Goal: Task Accomplishment & Management: Use online tool/utility

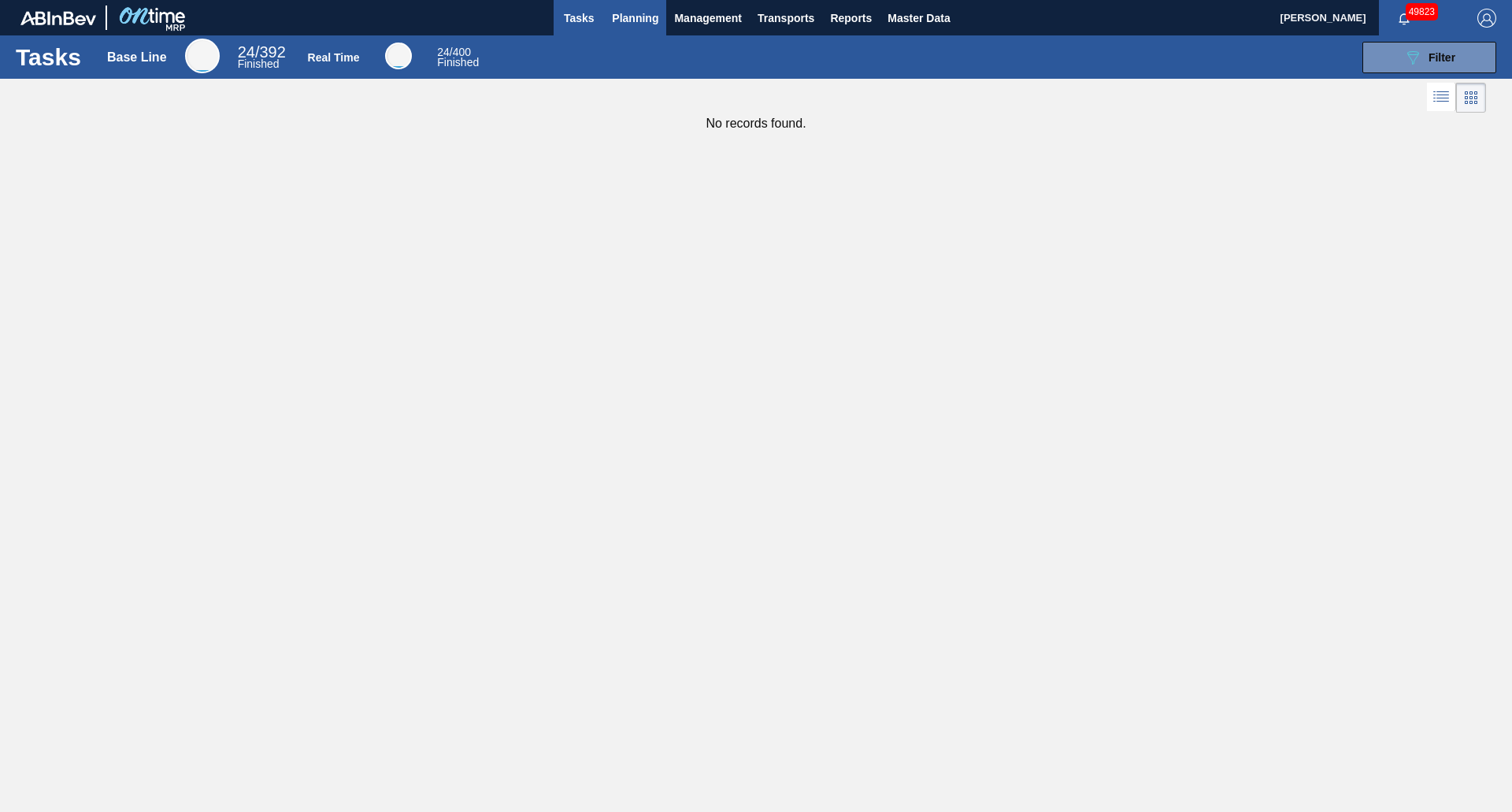
click at [621, 23] on span "Planning" at bounding box center [635, 18] width 46 height 19
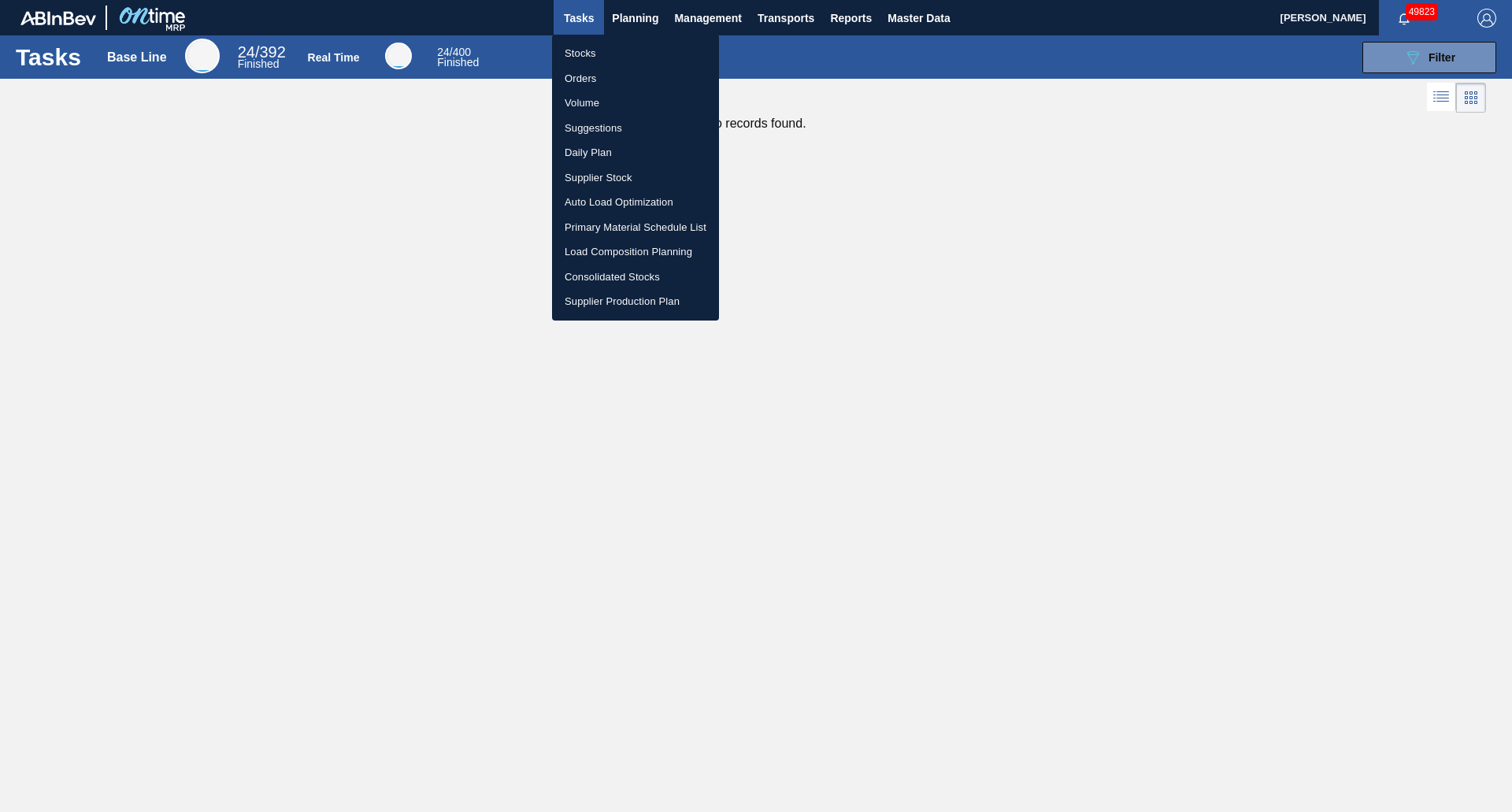
drag, startPoint x: 610, startPoint y: 58, endPoint x: 659, endPoint y: 83, distance: 55.0
click at [610, 58] on li "Stocks" at bounding box center [635, 53] width 167 height 25
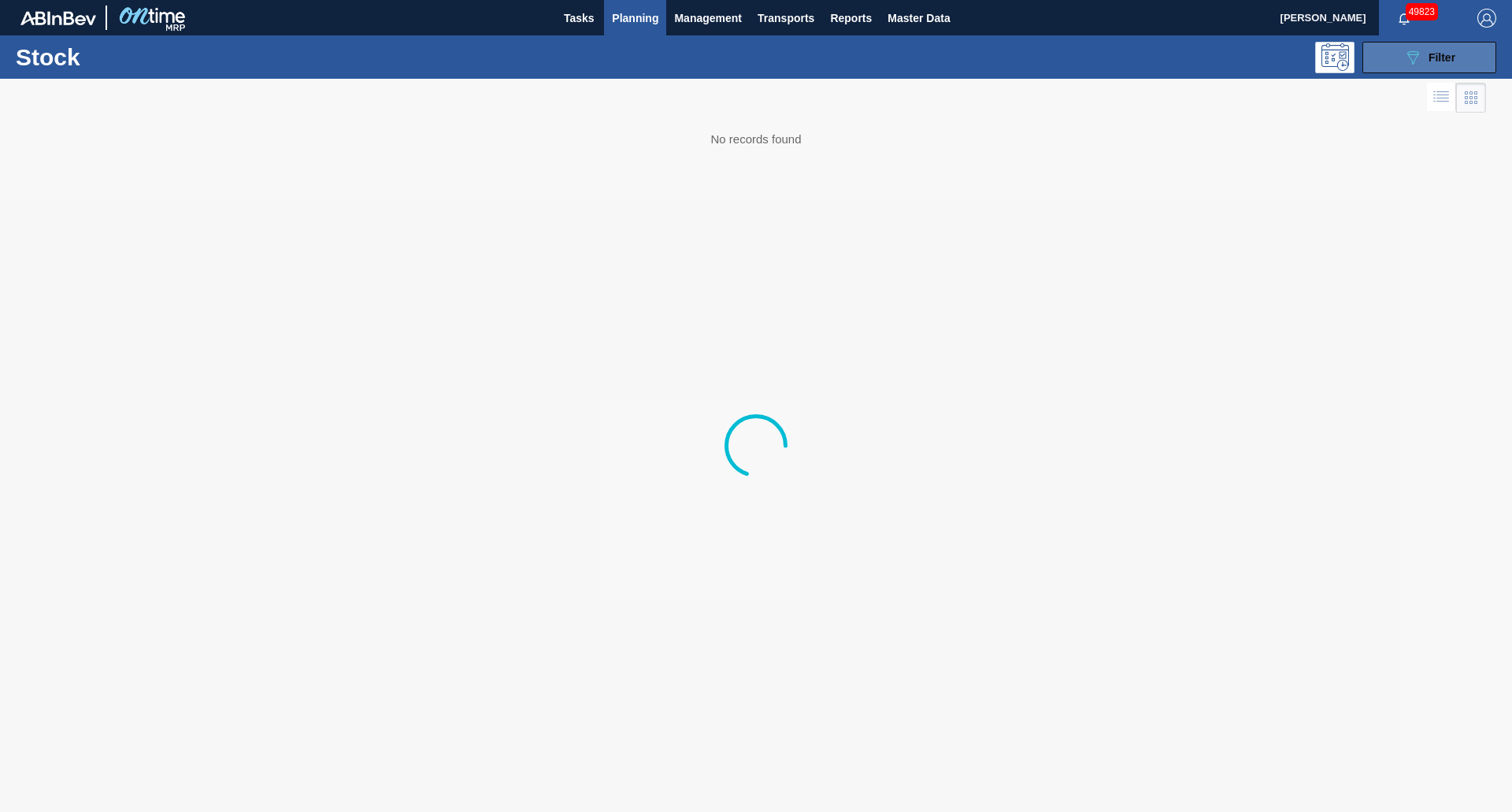
click at [1443, 59] on span "Filter" at bounding box center [1442, 57] width 27 height 13
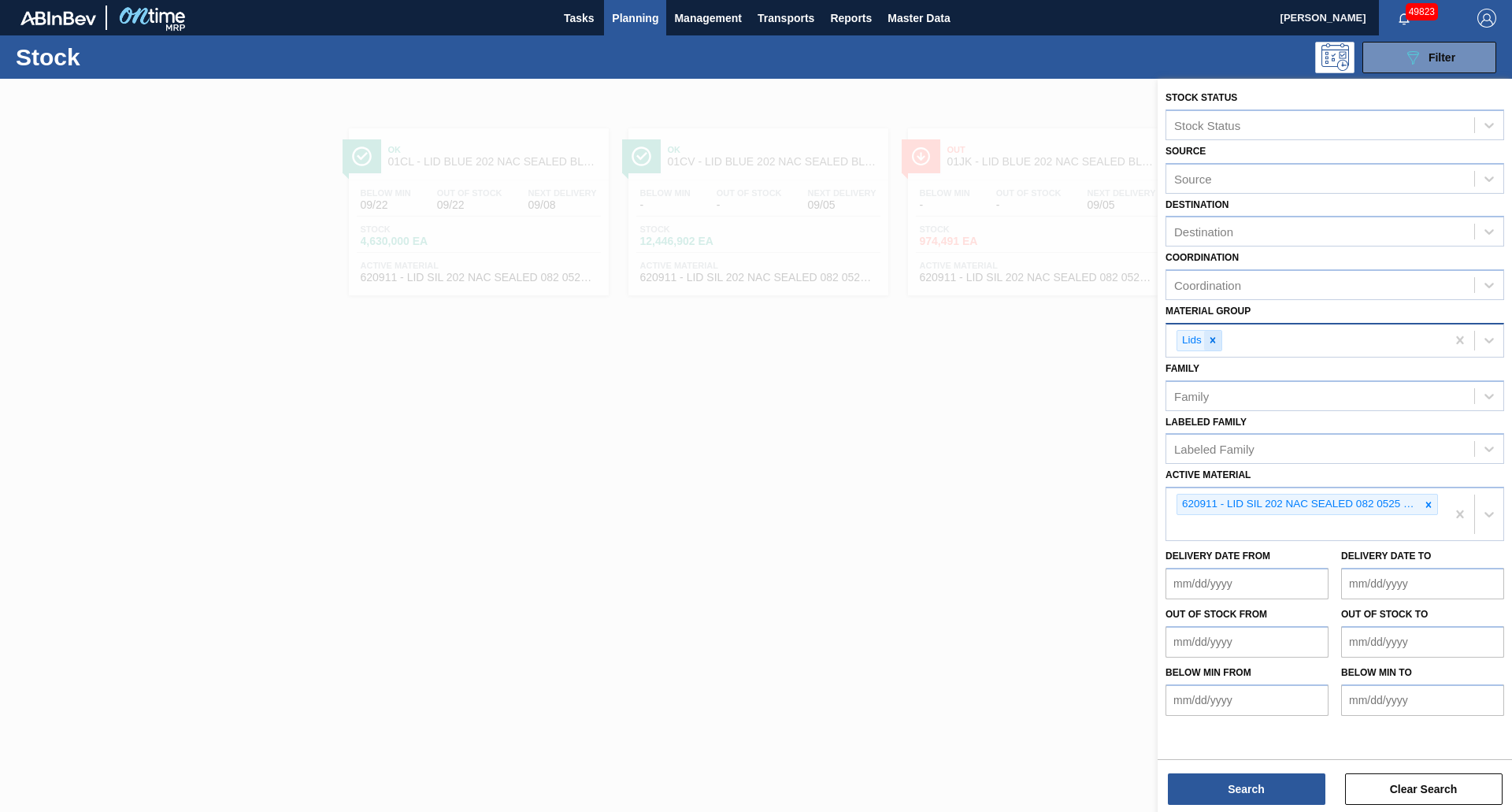
click at [1217, 340] on icon at bounding box center [1212, 339] width 11 height 11
click at [1217, 340] on div "Material Group" at bounding box center [1213, 338] width 78 height 14
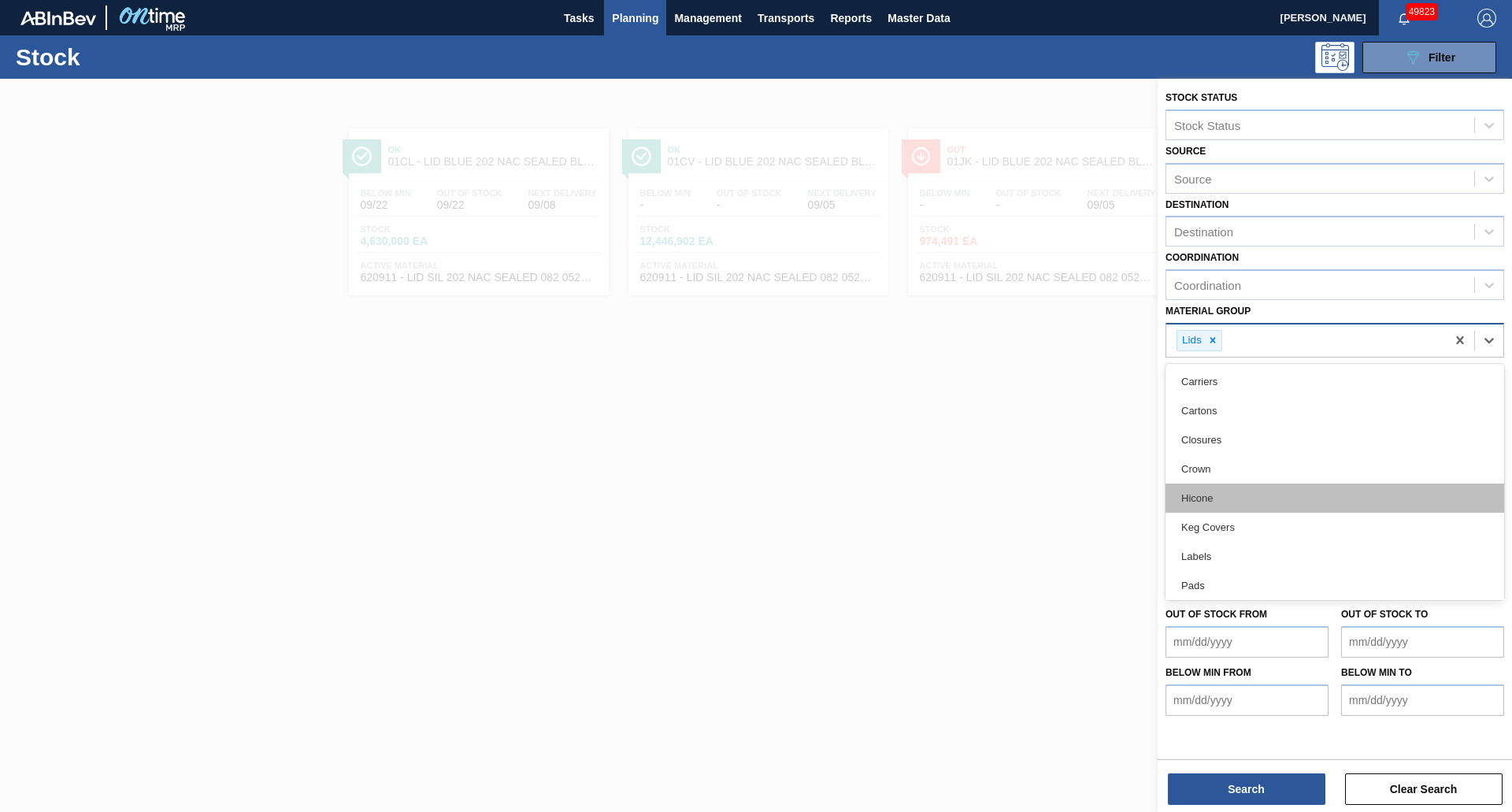
click at [1205, 487] on div "Hicone" at bounding box center [1335, 498] width 338 height 29
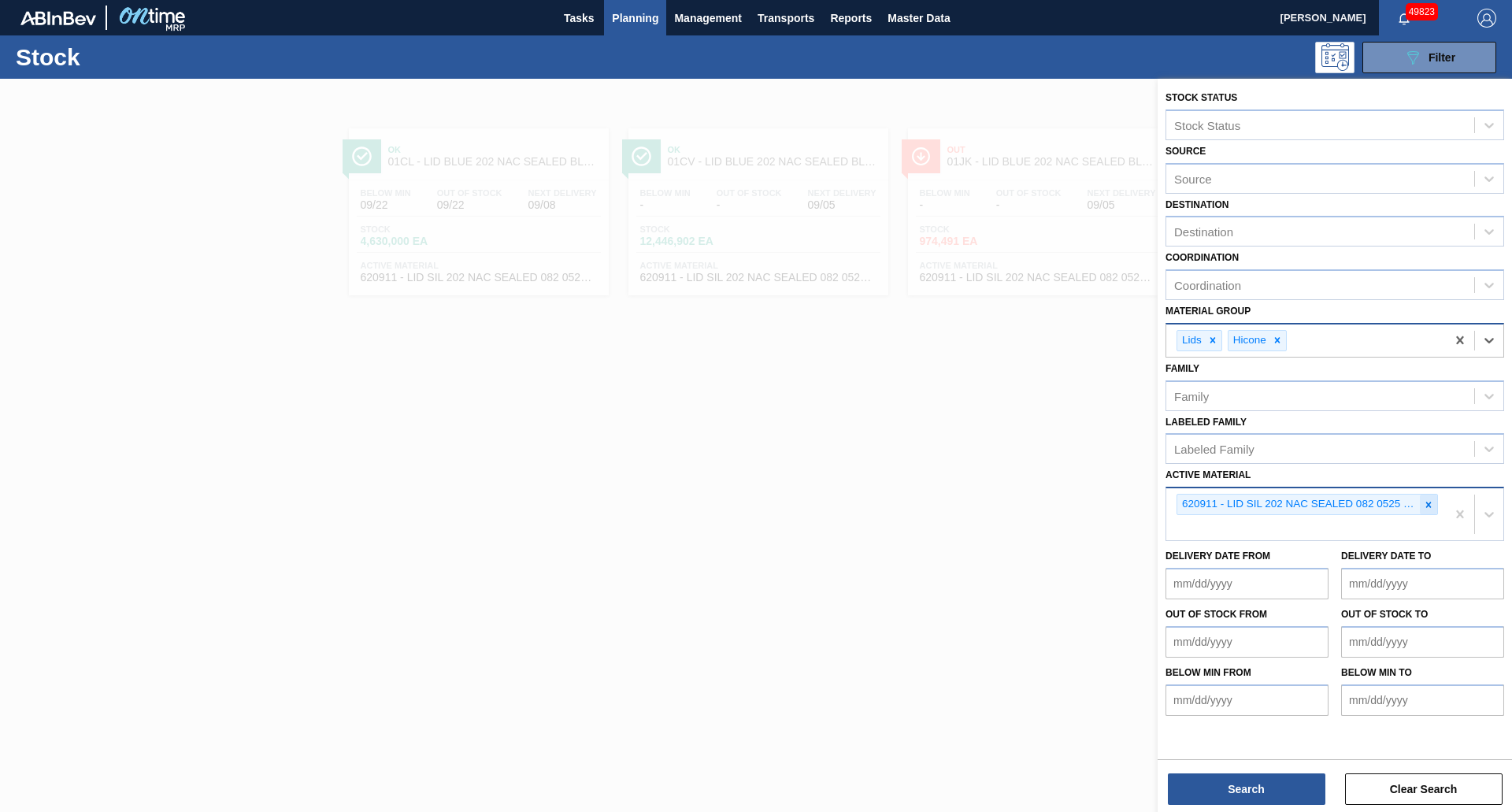
click at [1434, 504] on icon at bounding box center [1428, 504] width 11 height 11
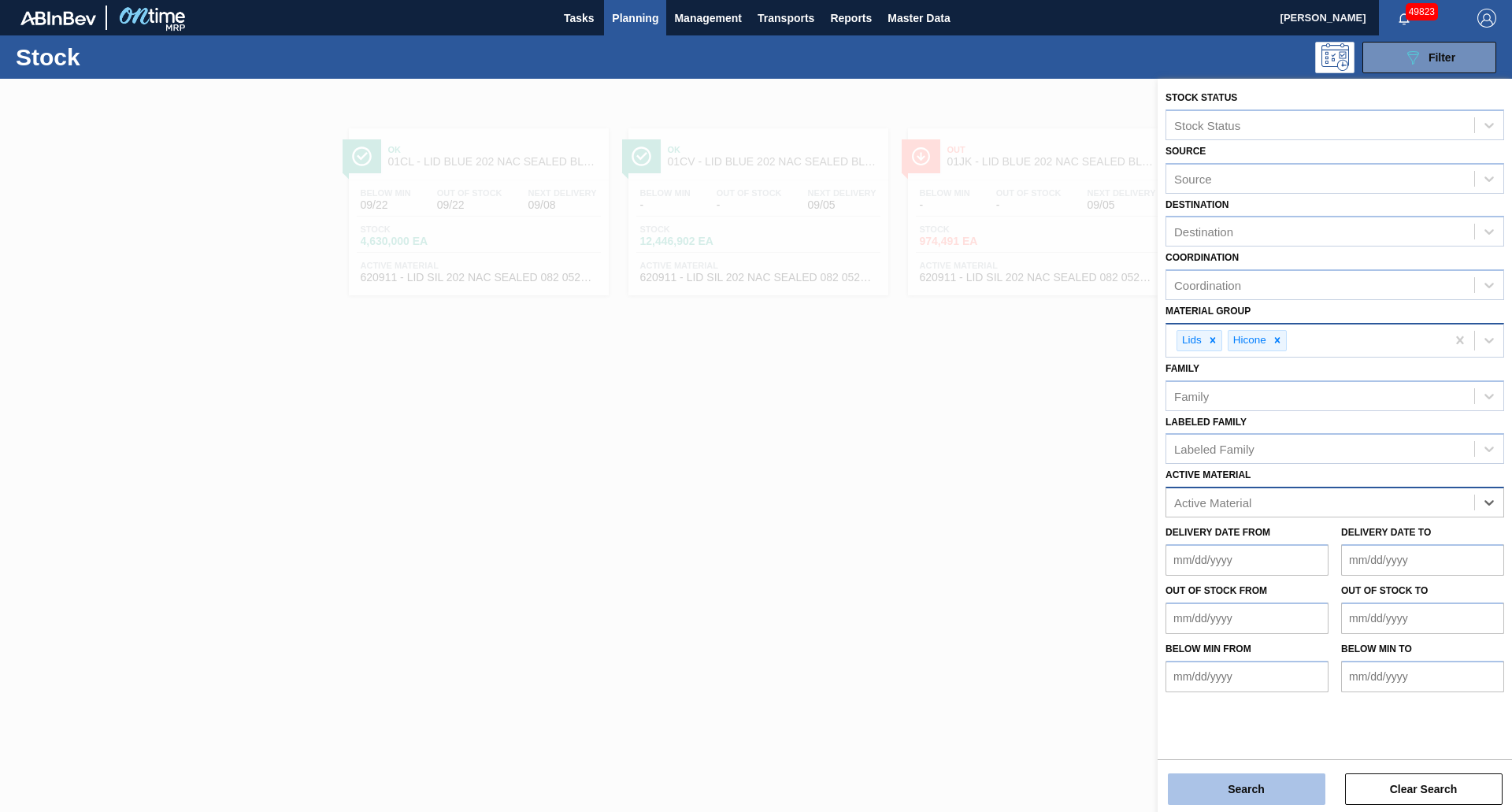
click at [1242, 789] on button "Search" at bounding box center [1246, 789] width 158 height 32
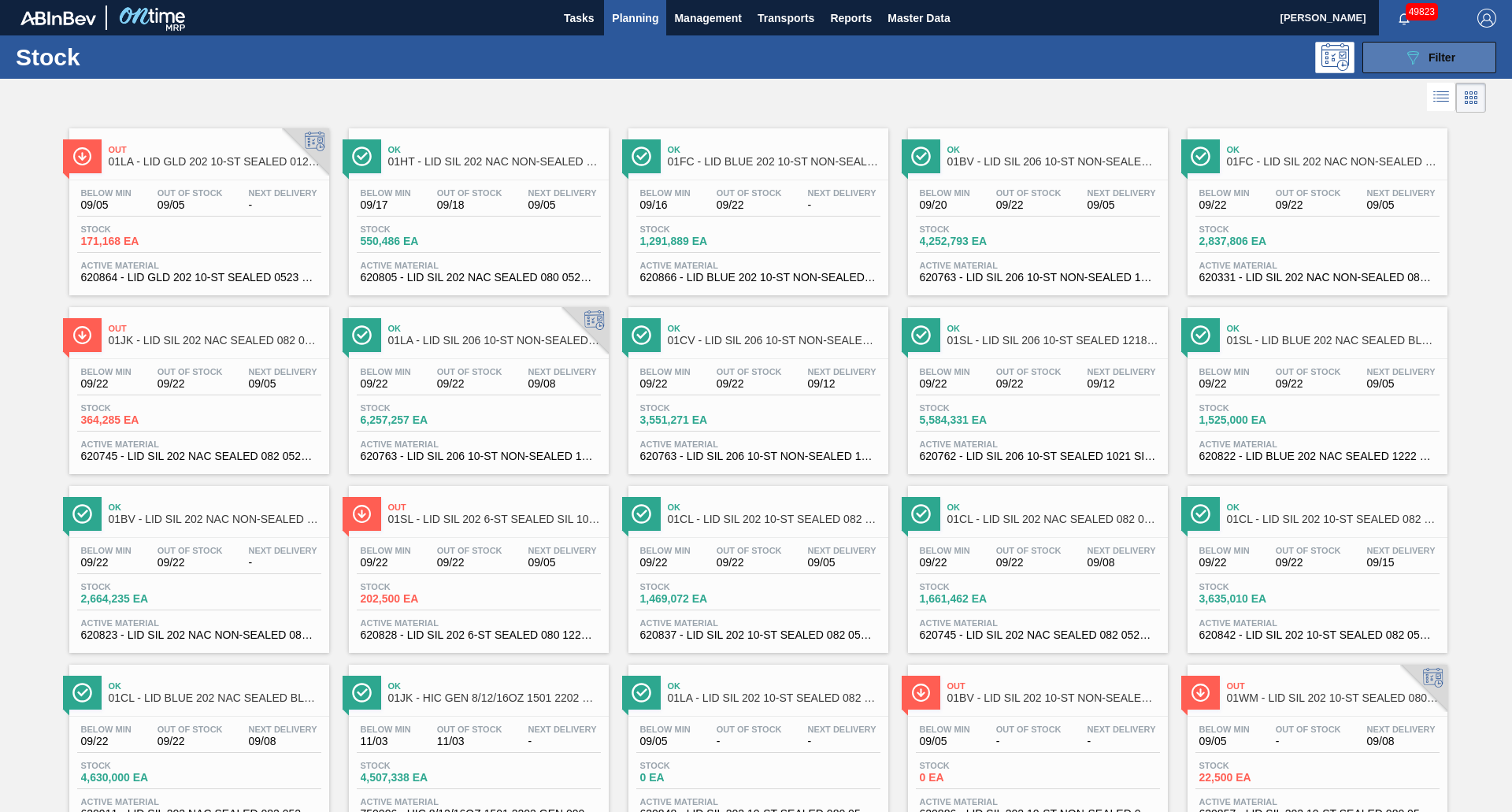
click at [1406, 49] on icon "089F7B8B-B2A5-4AFE-B5C0-19BA573D28AC" at bounding box center [1413, 58] width 19 height 19
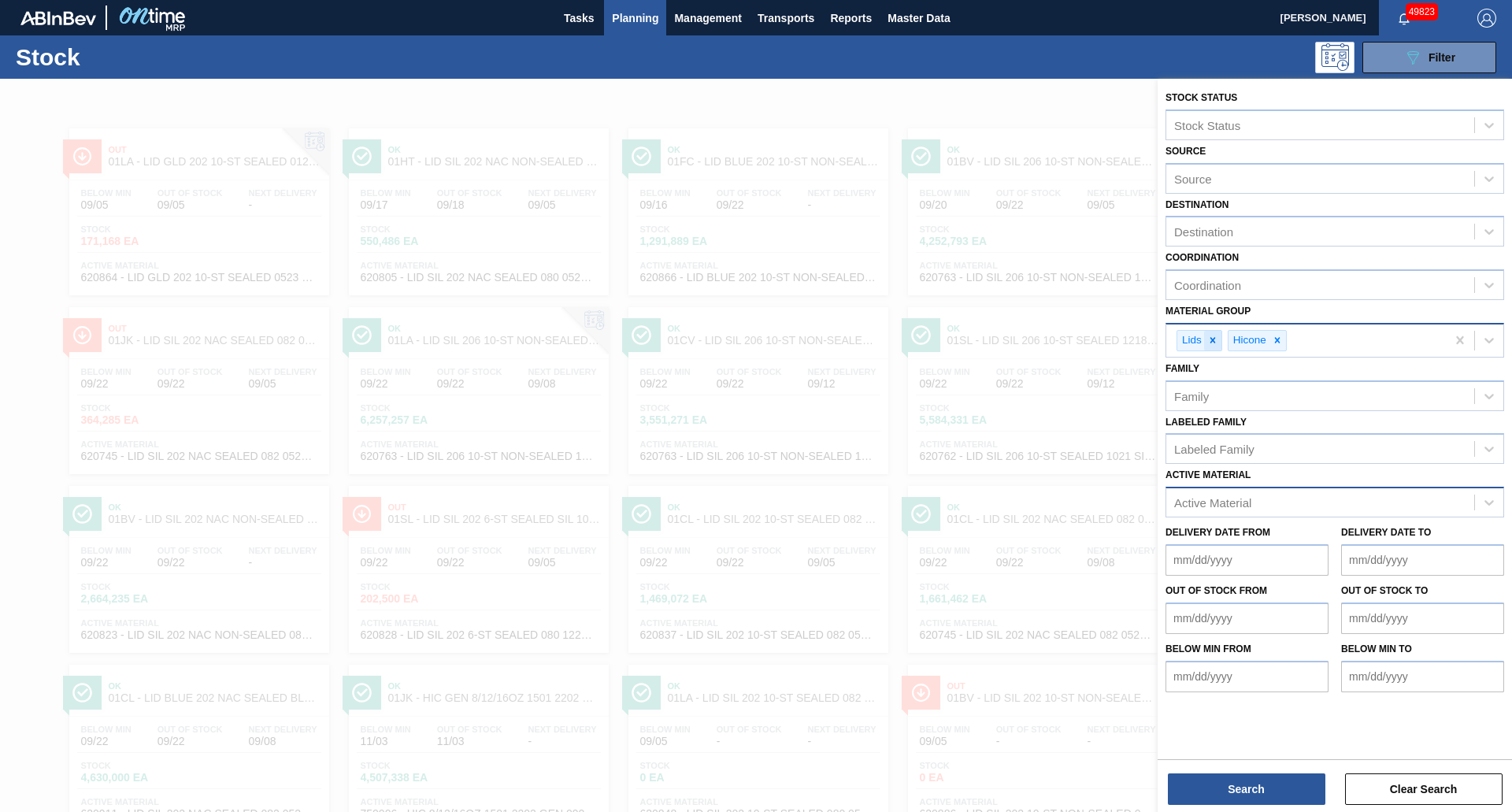
click at [1215, 338] on icon at bounding box center [1212, 339] width 11 height 11
click at [1264, 801] on button "Search" at bounding box center [1246, 789] width 158 height 32
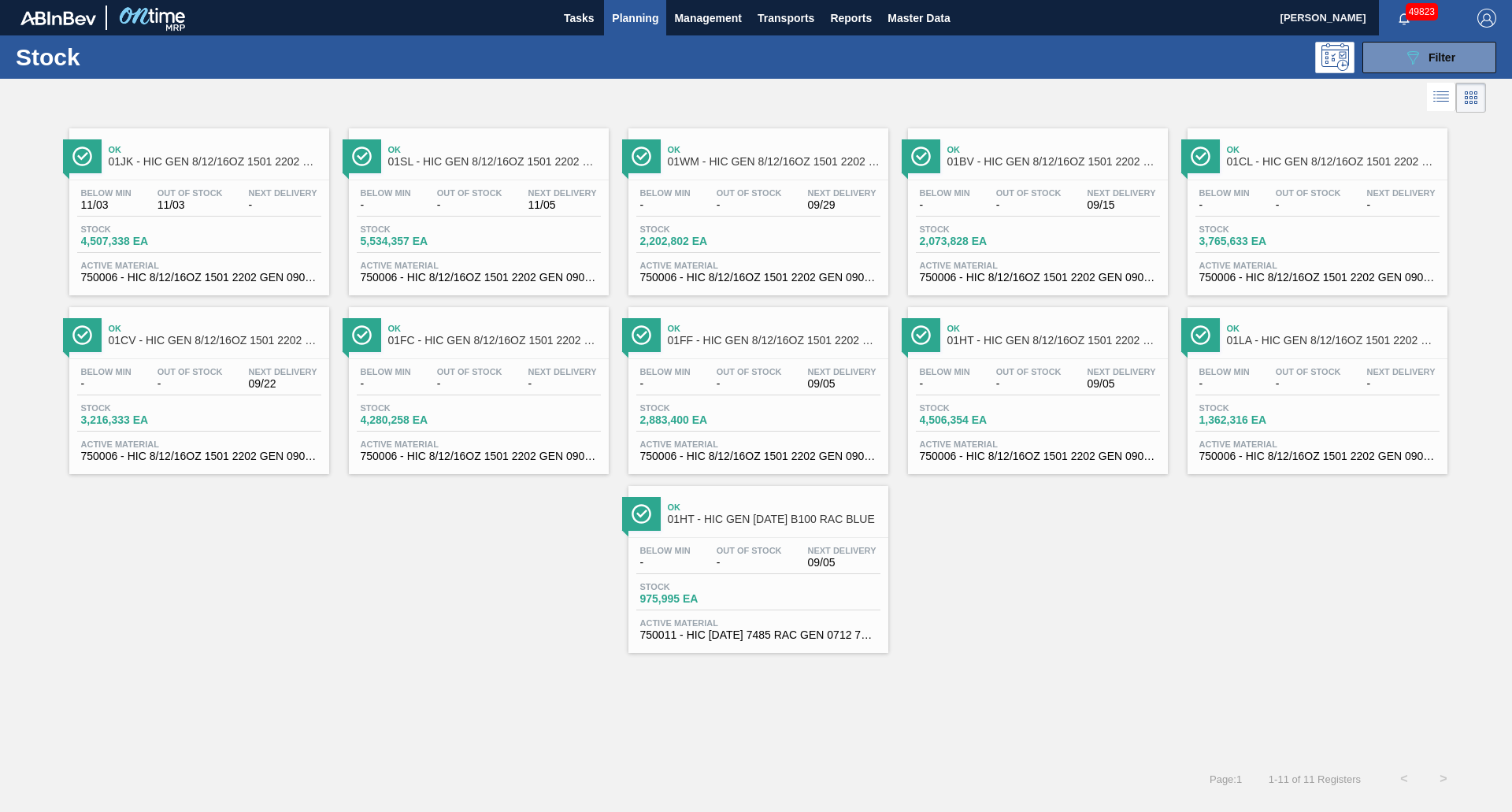
click at [968, 370] on span "Below Min" at bounding box center [945, 372] width 50 height 10
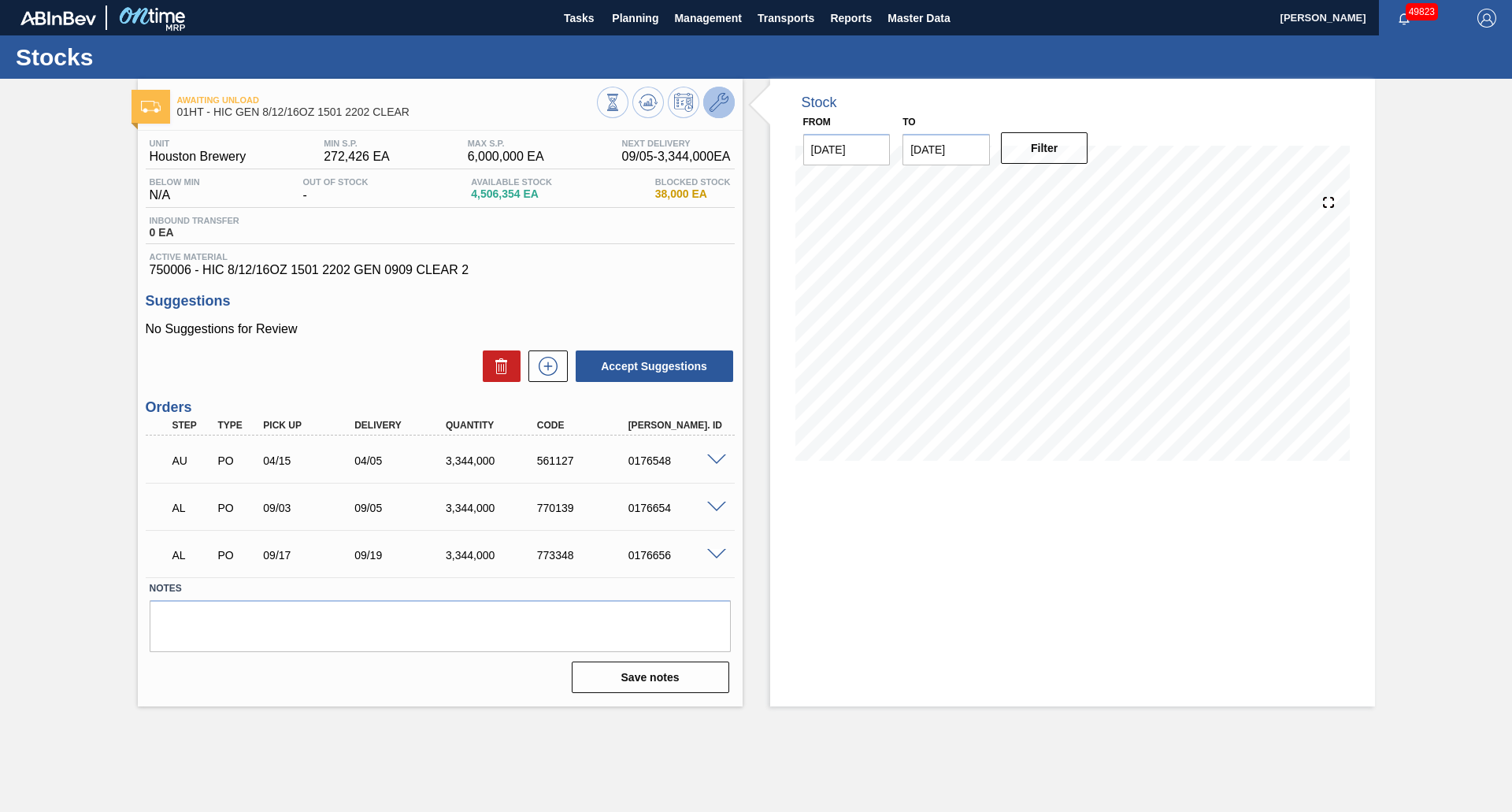
click at [720, 97] on icon at bounding box center [719, 102] width 19 height 19
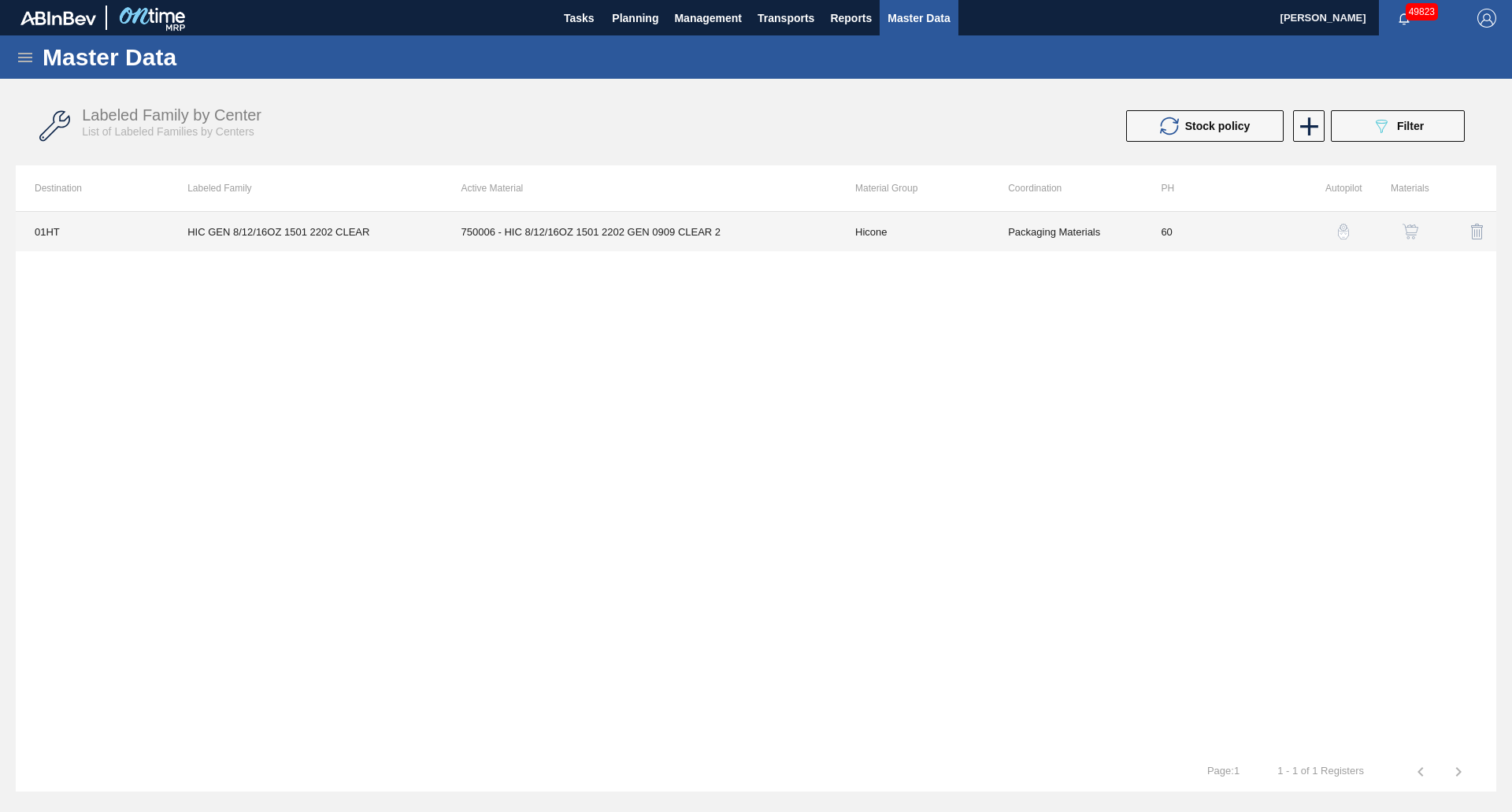
click at [574, 224] on td "750006 - HIC 8/12/16OZ 1501 2202 GEN 0909 CLEAR 2" at bounding box center [639, 231] width 393 height 40
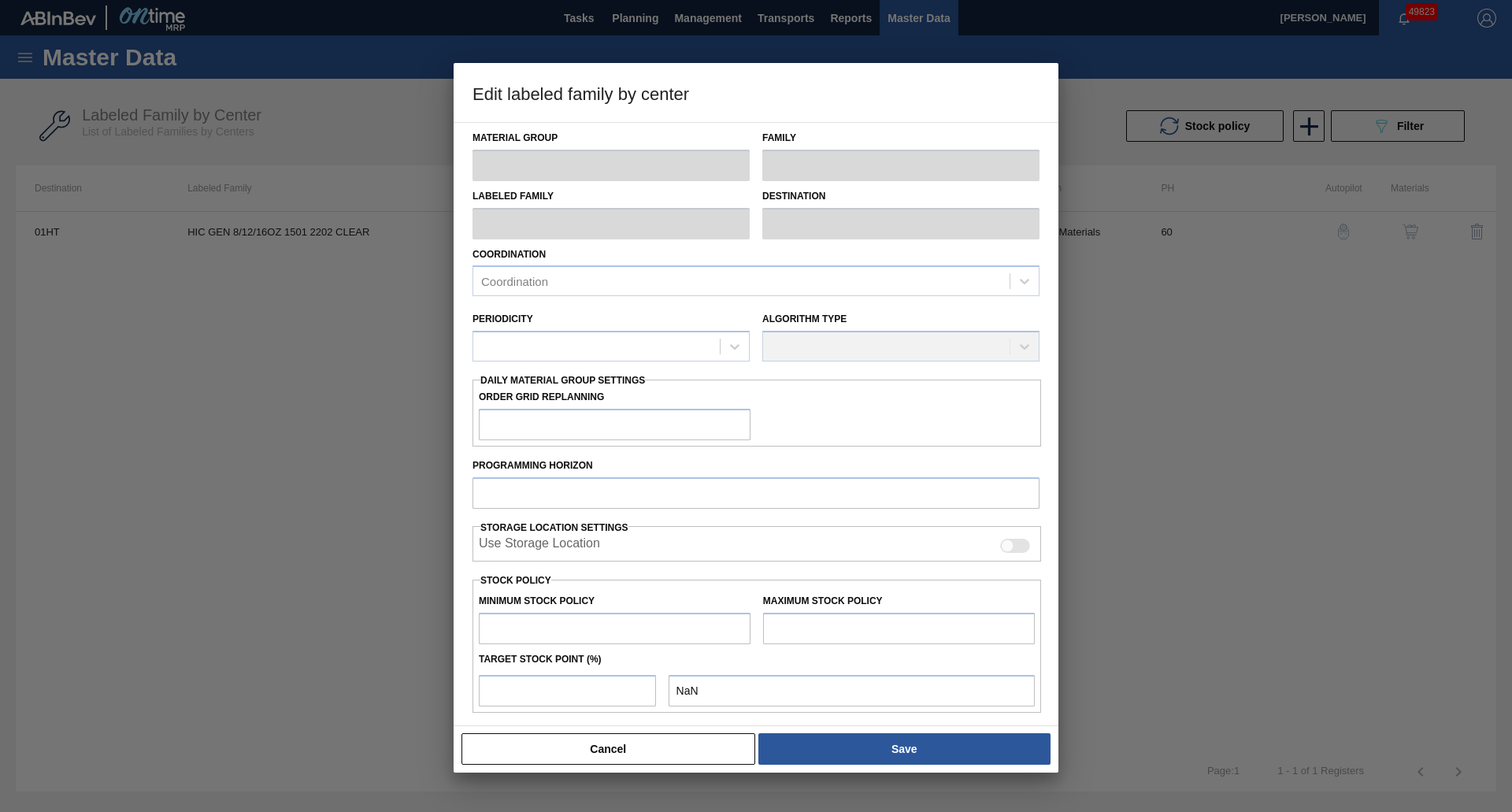
type input "Hicone"
type input "HIC GEN 8/12/16OZ 1501 2202 CLEAR"
type input "01HT - Houston Brewery"
type input "60"
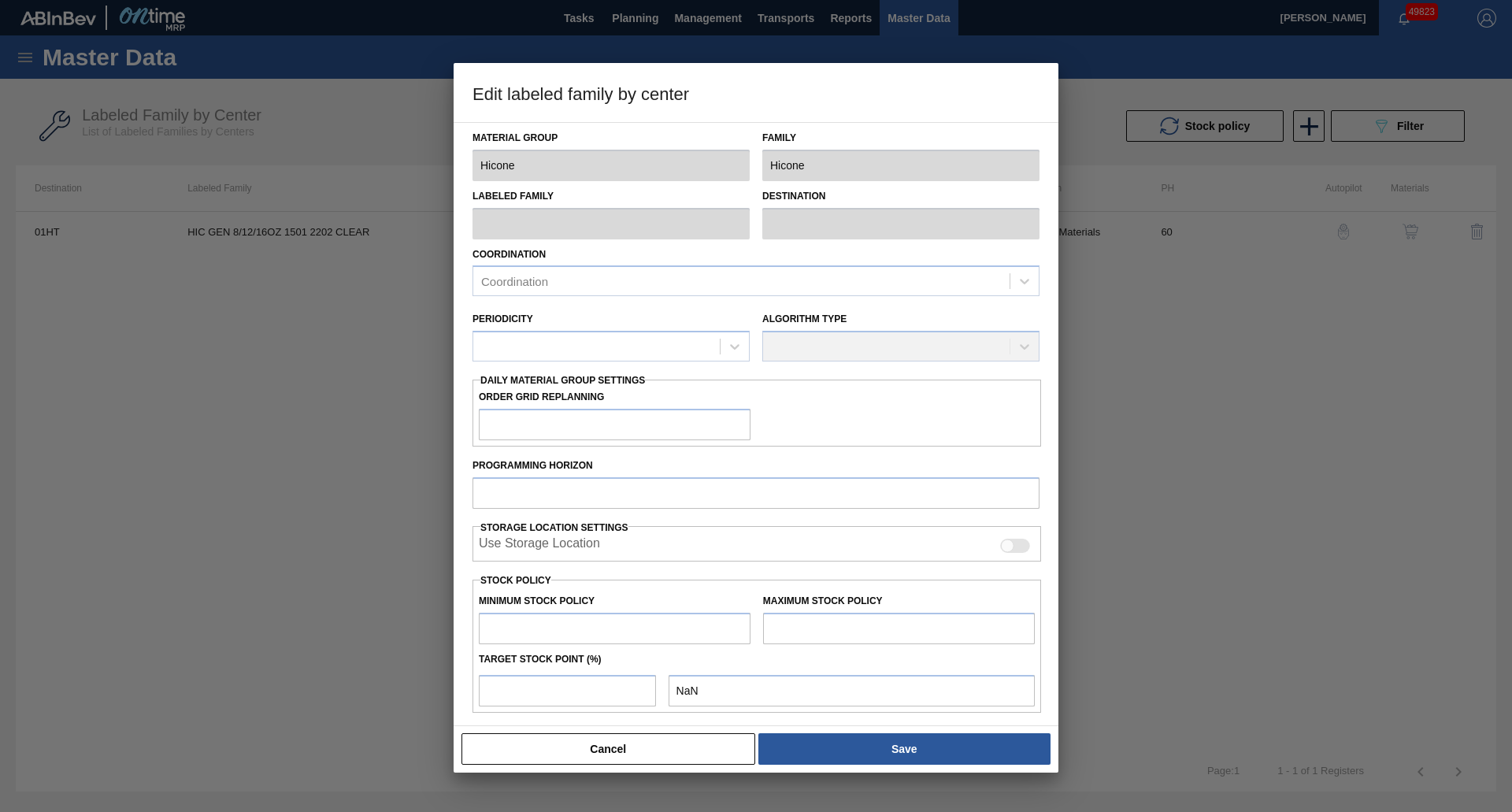
type input "272,426"
type input "6,000,000"
type input "80"
type input "4,854,485"
checkbox input "true"
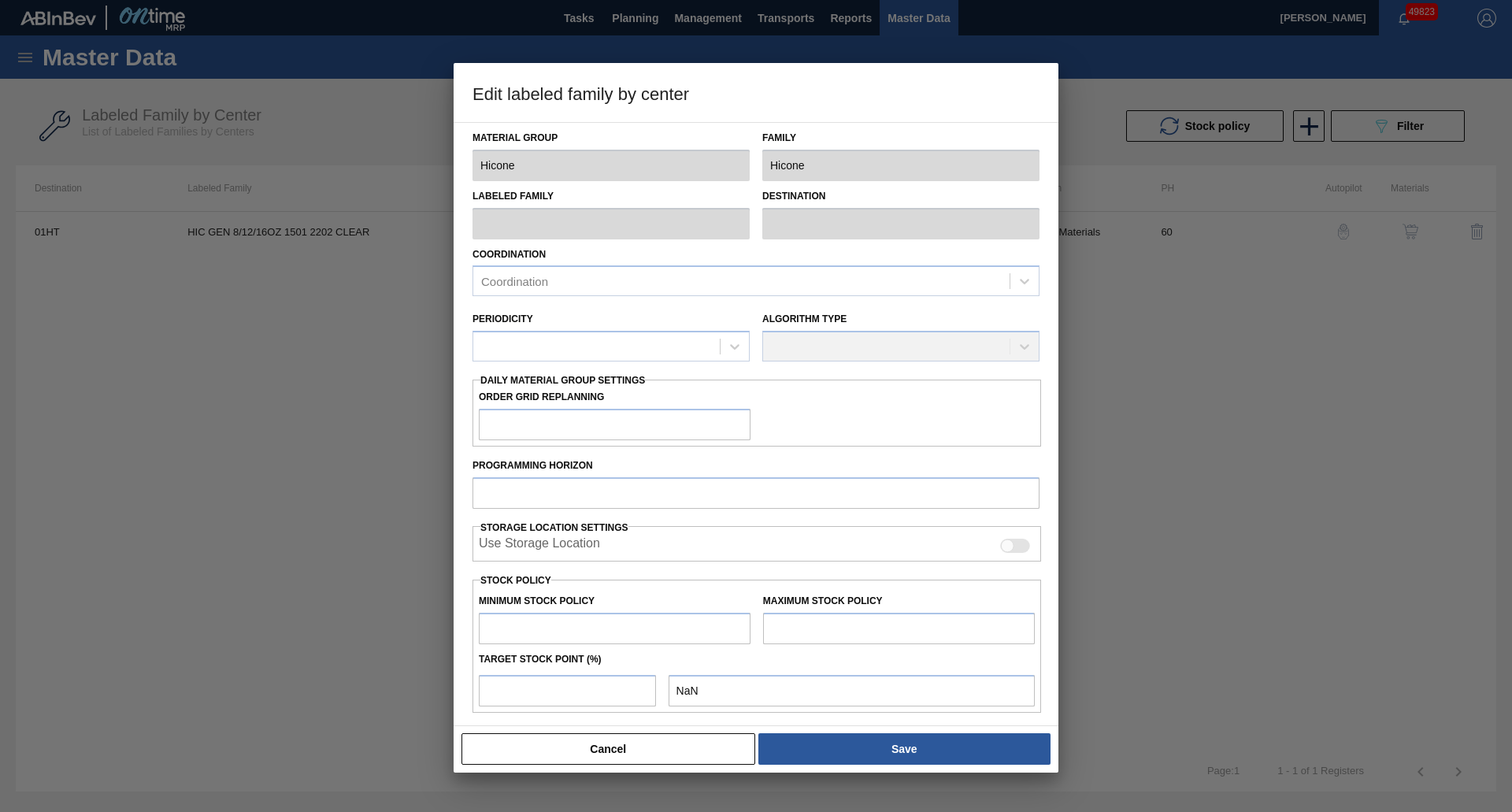
checkbox input "true"
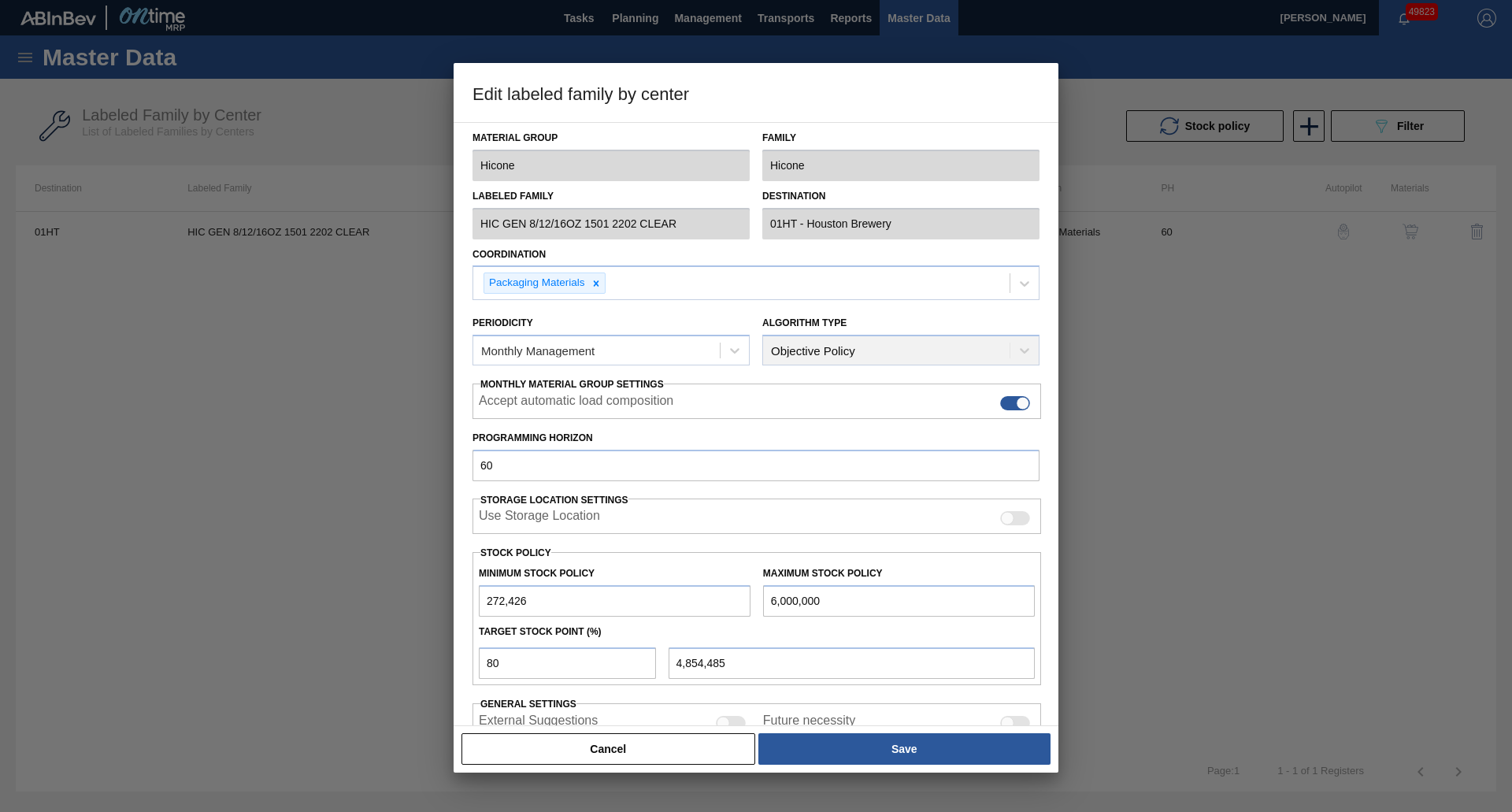
scroll to position [97, 0]
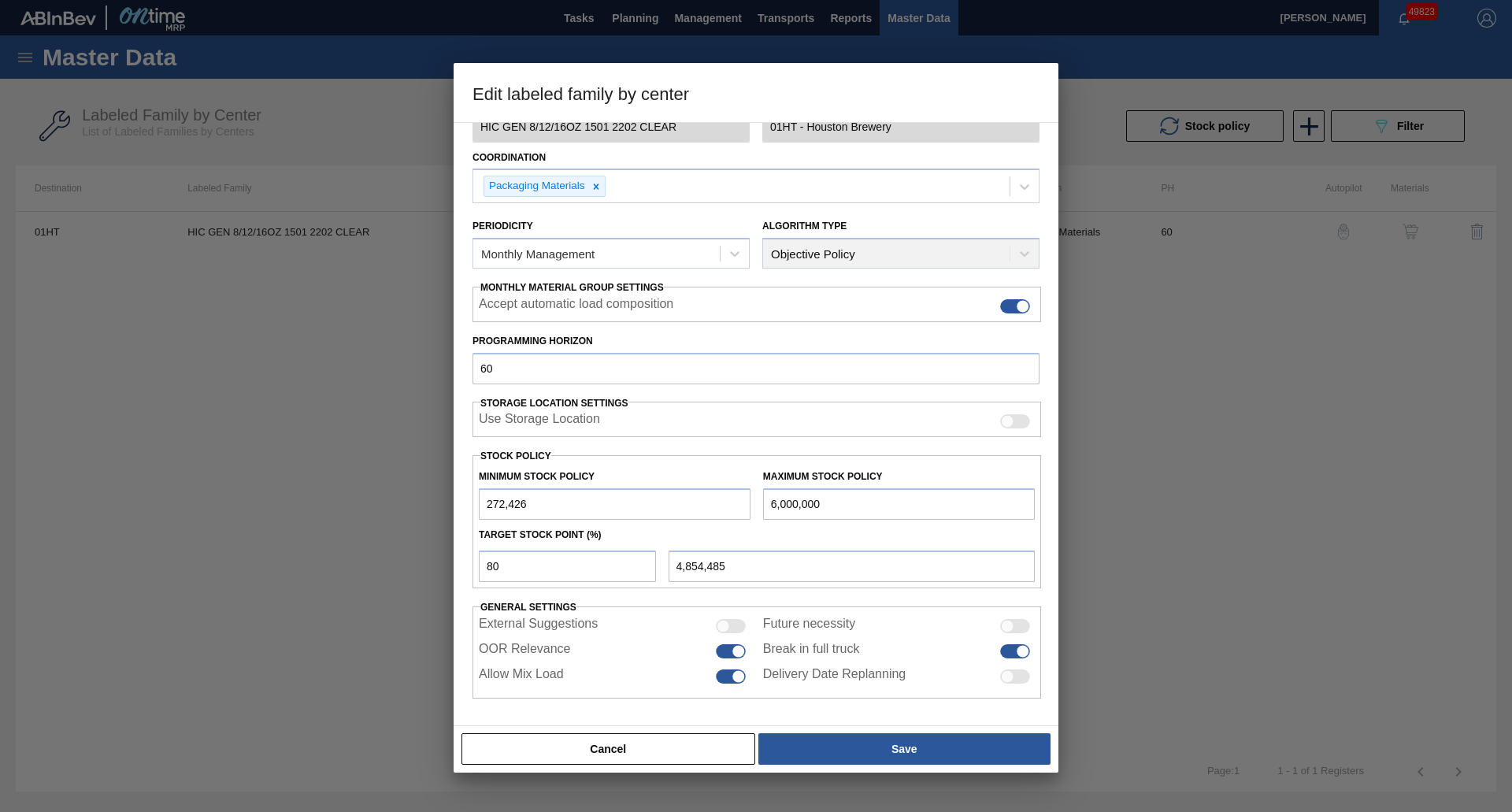
drag, startPoint x: 857, startPoint y: 508, endPoint x: 731, endPoint y: 504, distance: 126.1
click at [733, 504] on div "Minimum Stock Policy 272,426 Maximum Stock Policy 6,000,000" at bounding box center [757, 490] width 568 height 58
click at [544, 758] on button "Cancel" at bounding box center [608, 748] width 294 height 32
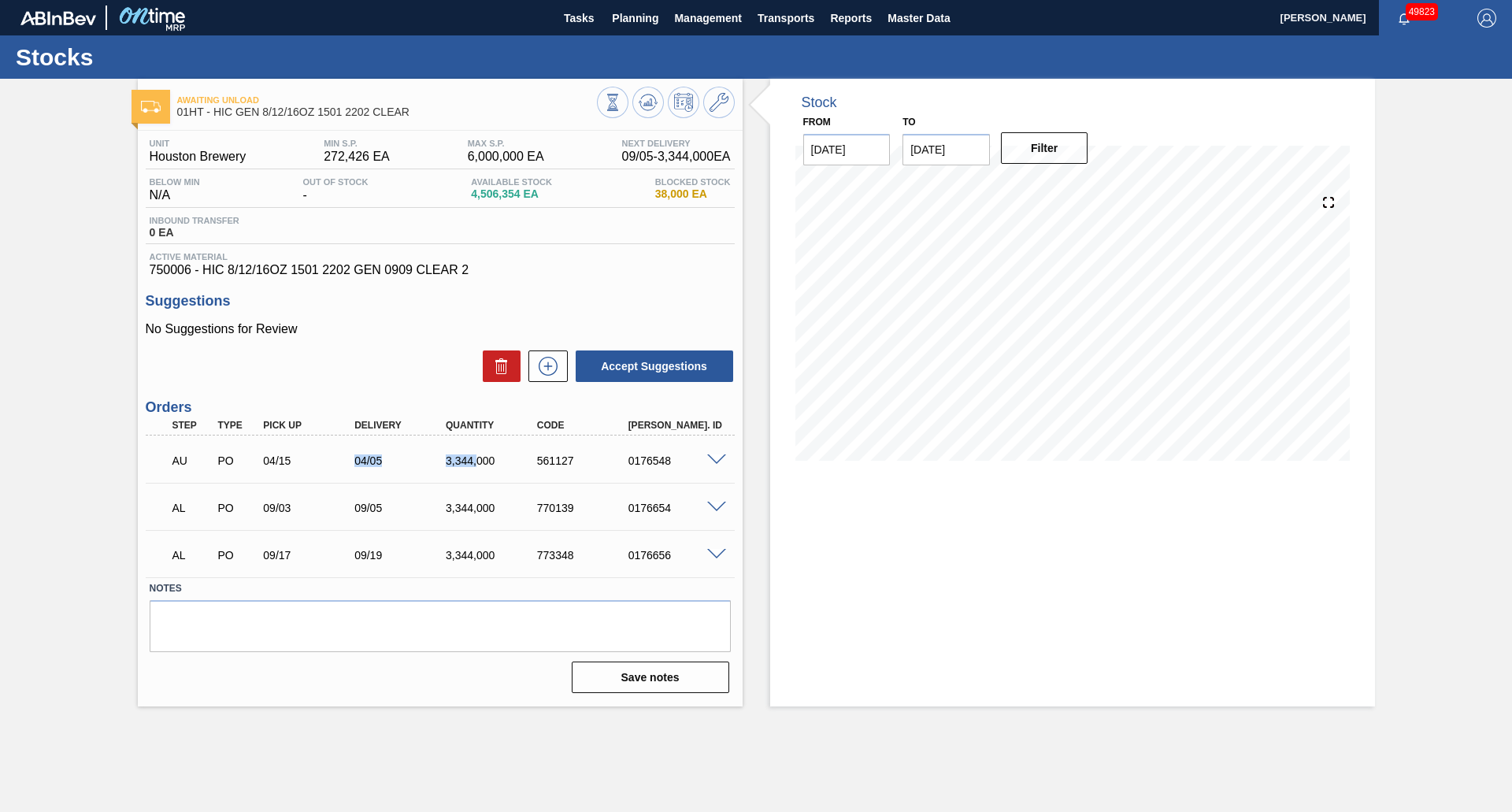
drag, startPoint x: 318, startPoint y: 463, endPoint x: 477, endPoint y: 460, distance: 159.0
click at [477, 460] on div "AU PO 04/15 04/05 3,344,000 561127 0176548" at bounding box center [436, 459] width 547 height 32
click at [305, 472] on div "AU PO 04/15 04/05 3,344,000 561127 0176548" at bounding box center [436, 459] width 547 height 32
drag, startPoint x: 335, startPoint y: 459, endPoint x: 401, endPoint y: 462, distance: 66.1
click at [401, 462] on div "AU PO 04/15 04/05 3,344,000 561127 0176548" at bounding box center [436, 459] width 547 height 32
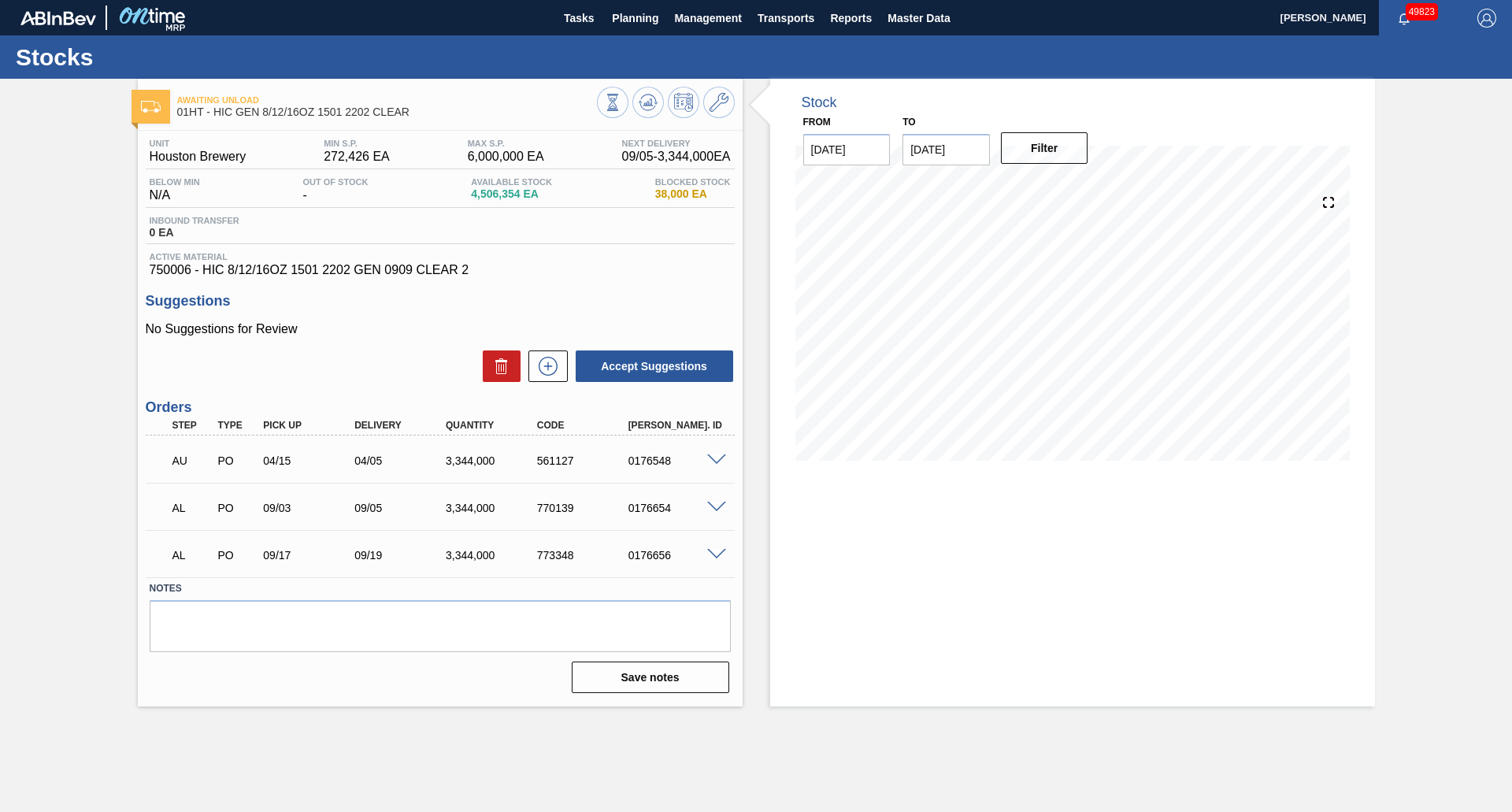
click at [715, 457] on span at bounding box center [717, 460] width 19 height 12
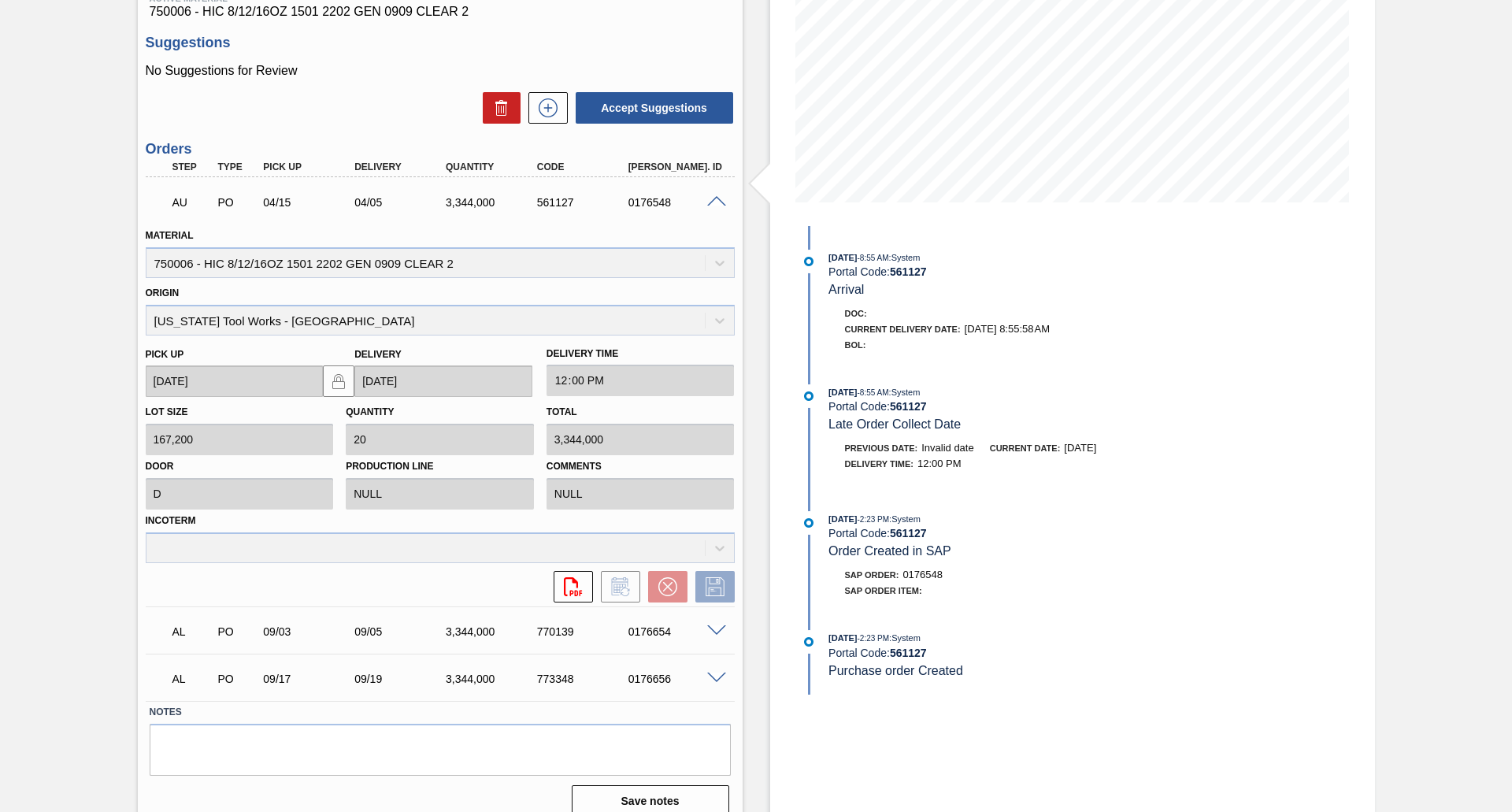
scroll to position [276, 0]
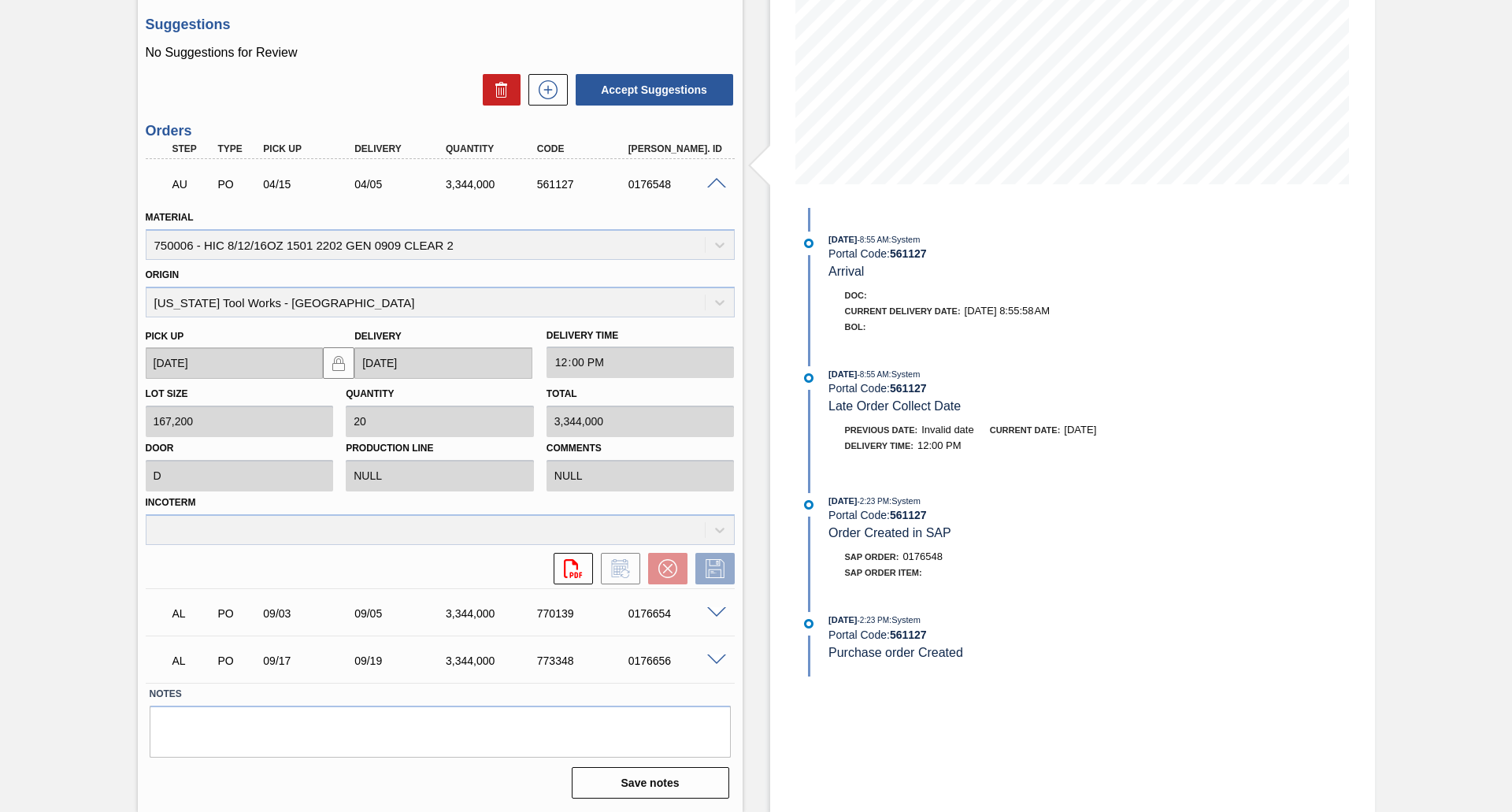
click at [712, 181] on span at bounding box center [717, 184] width 19 height 12
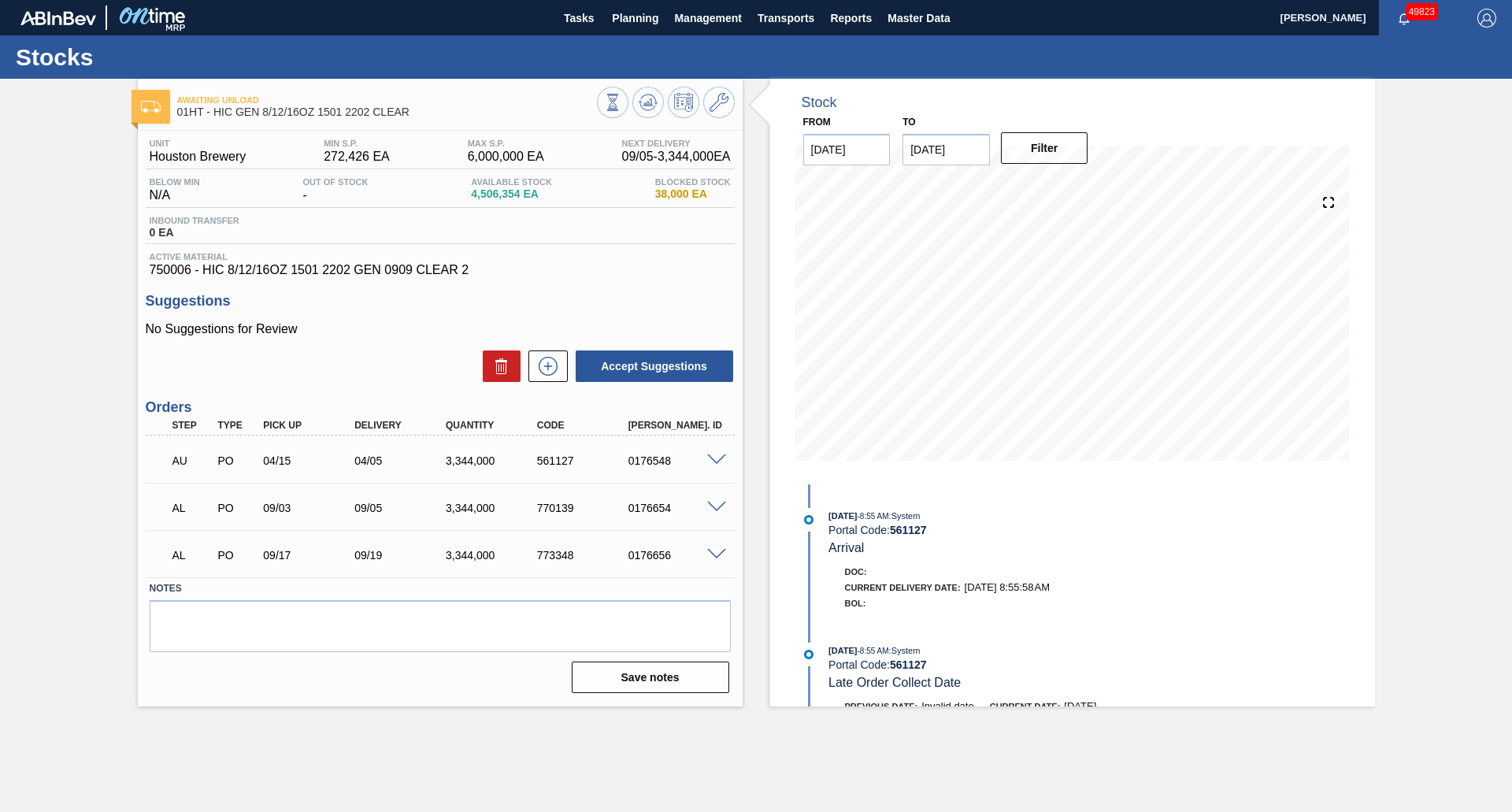
scroll to position [0, 0]
click at [719, 462] on span at bounding box center [717, 460] width 19 height 12
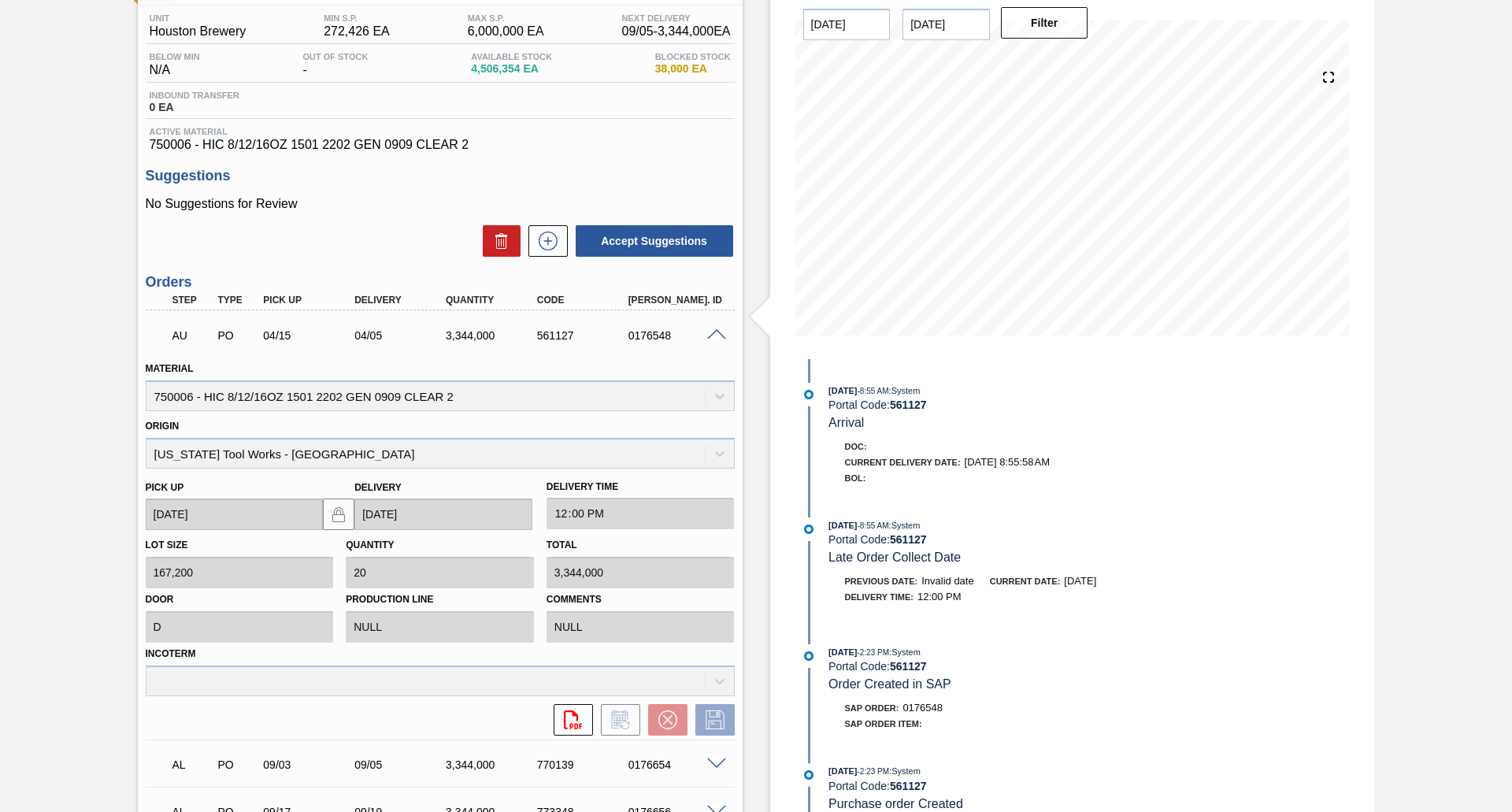
scroll to position [276, 0]
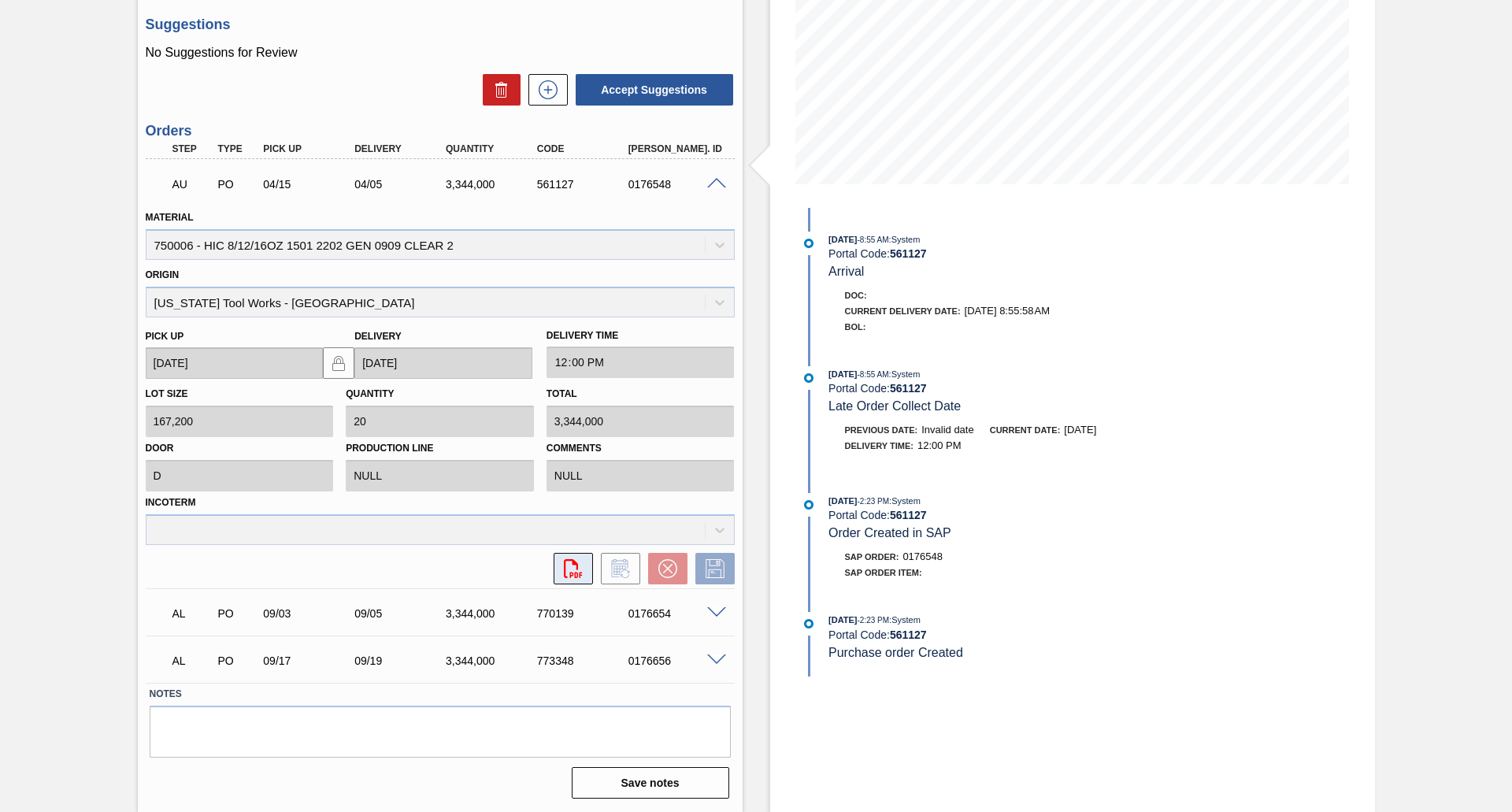
click at [571, 567] on icon "svg{fill:#ff0000}" at bounding box center [573, 568] width 19 height 19
click at [692, 569] on div at bounding box center [711, 568] width 47 height 32
click at [725, 536] on div "Incoterm" at bounding box center [440, 517] width 589 height 53
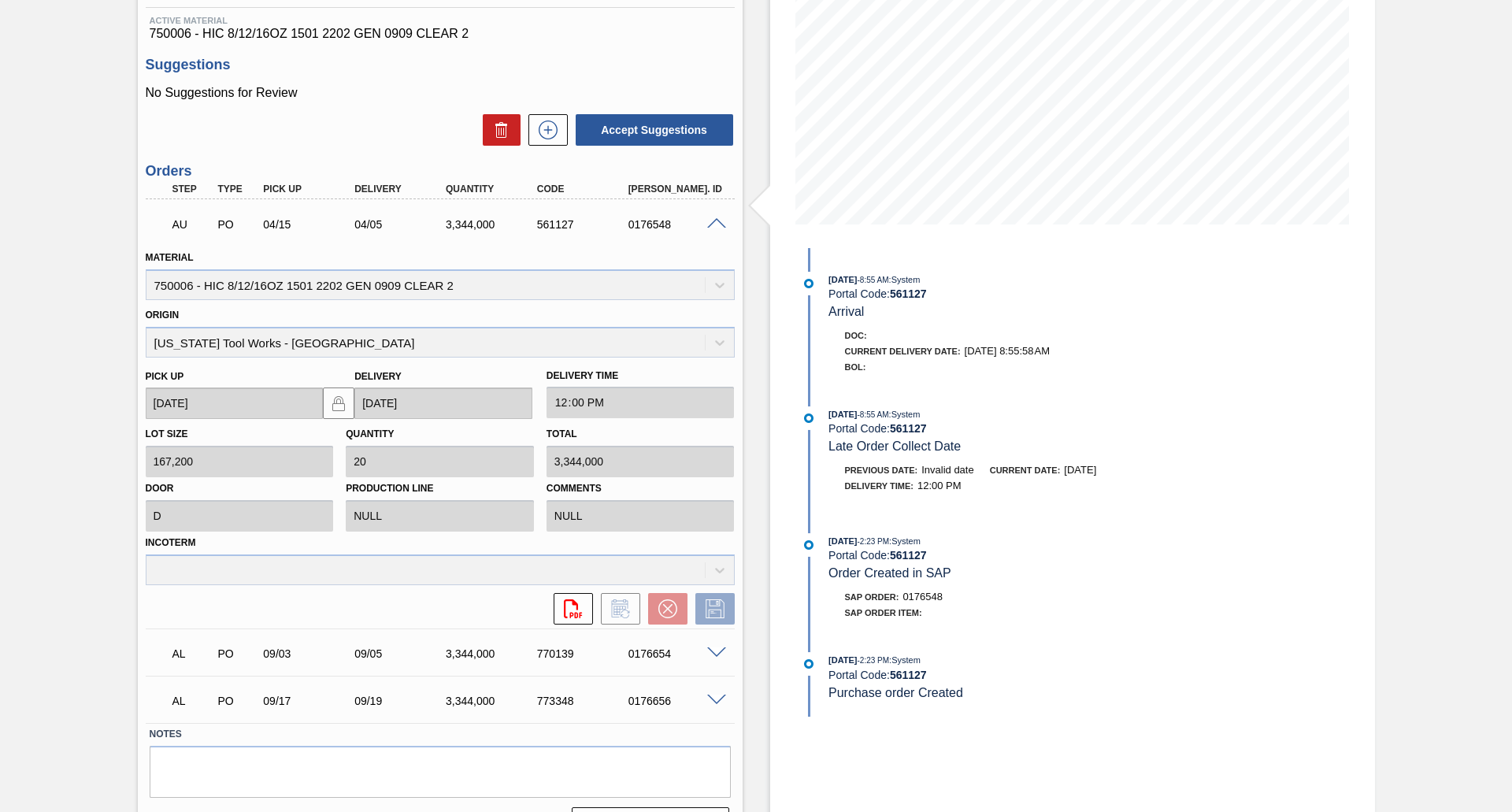
scroll to position [197, 0]
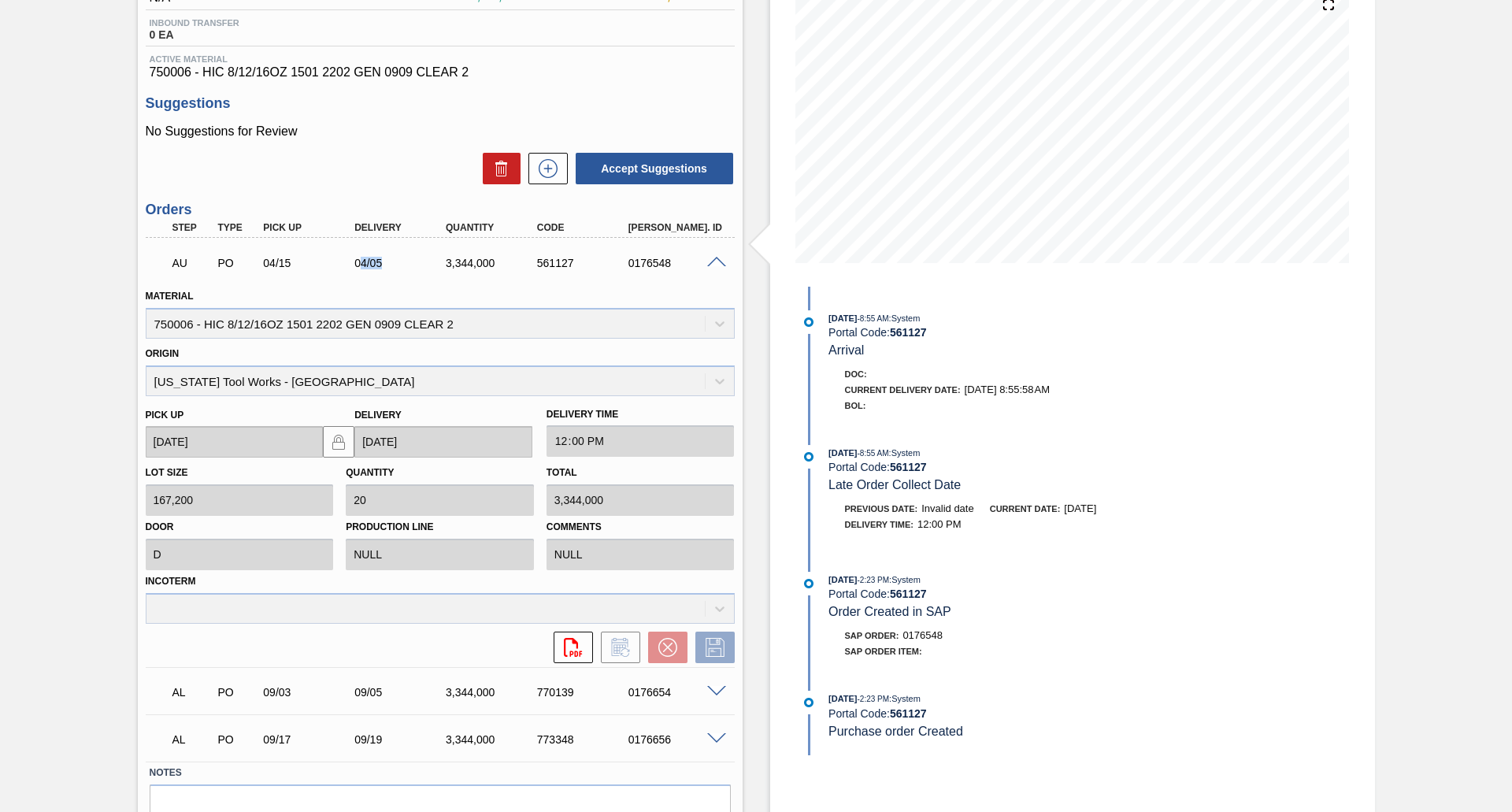
drag, startPoint x: 361, startPoint y: 265, endPoint x: 383, endPoint y: 263, distance: 22.1
click at [383, 263] on div "04/05" at bounding box center [402, 263] width 102 height 13
drag, startPoint x: 270, startPoint y: 262, endPoint x: 300, endPoint y: 262, distance: 30.0
click at [300, 262] on div "04/15" at bounding box center [310, 263] width 102 height 13
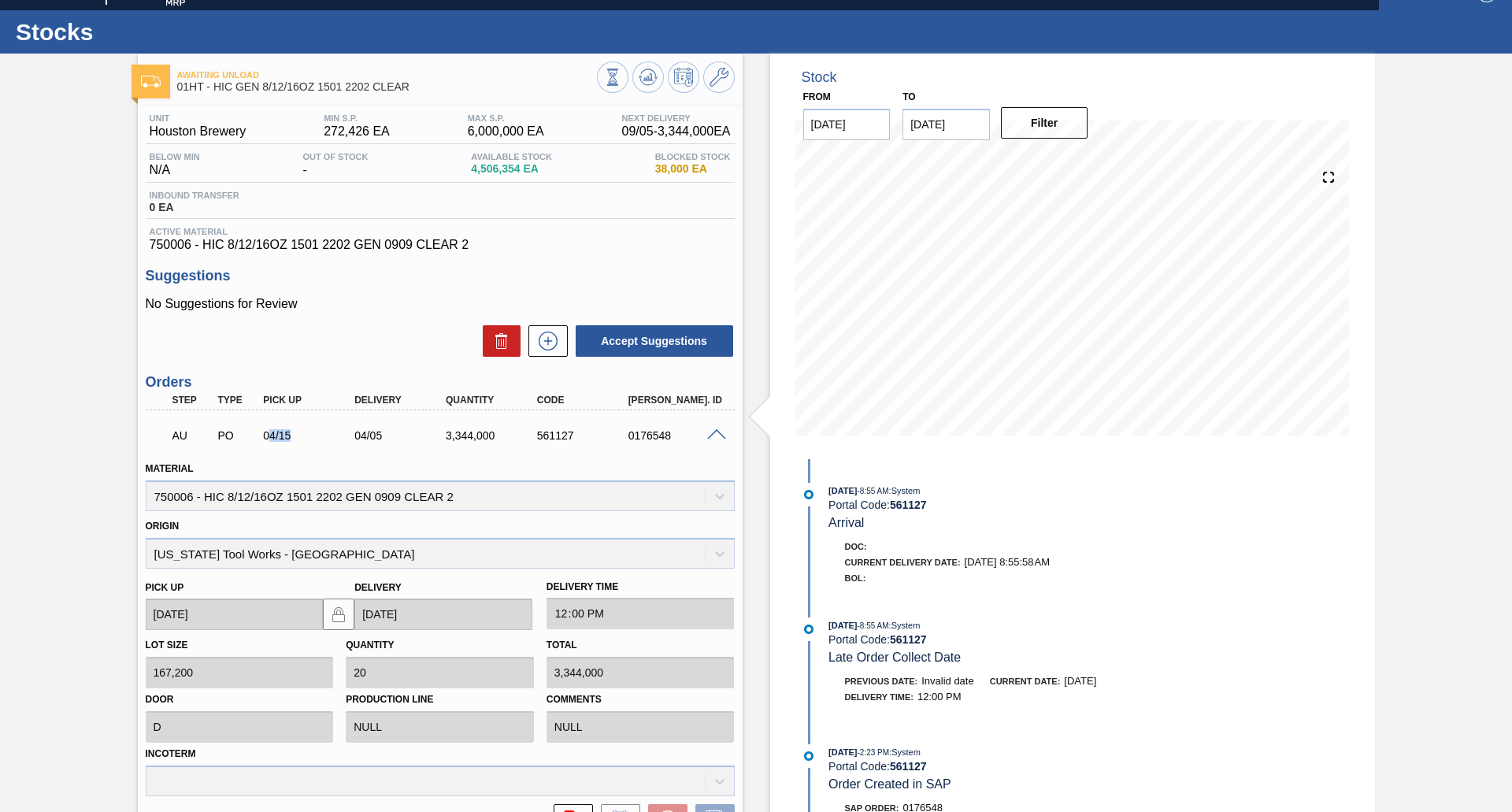
scroll to position [0, 0]
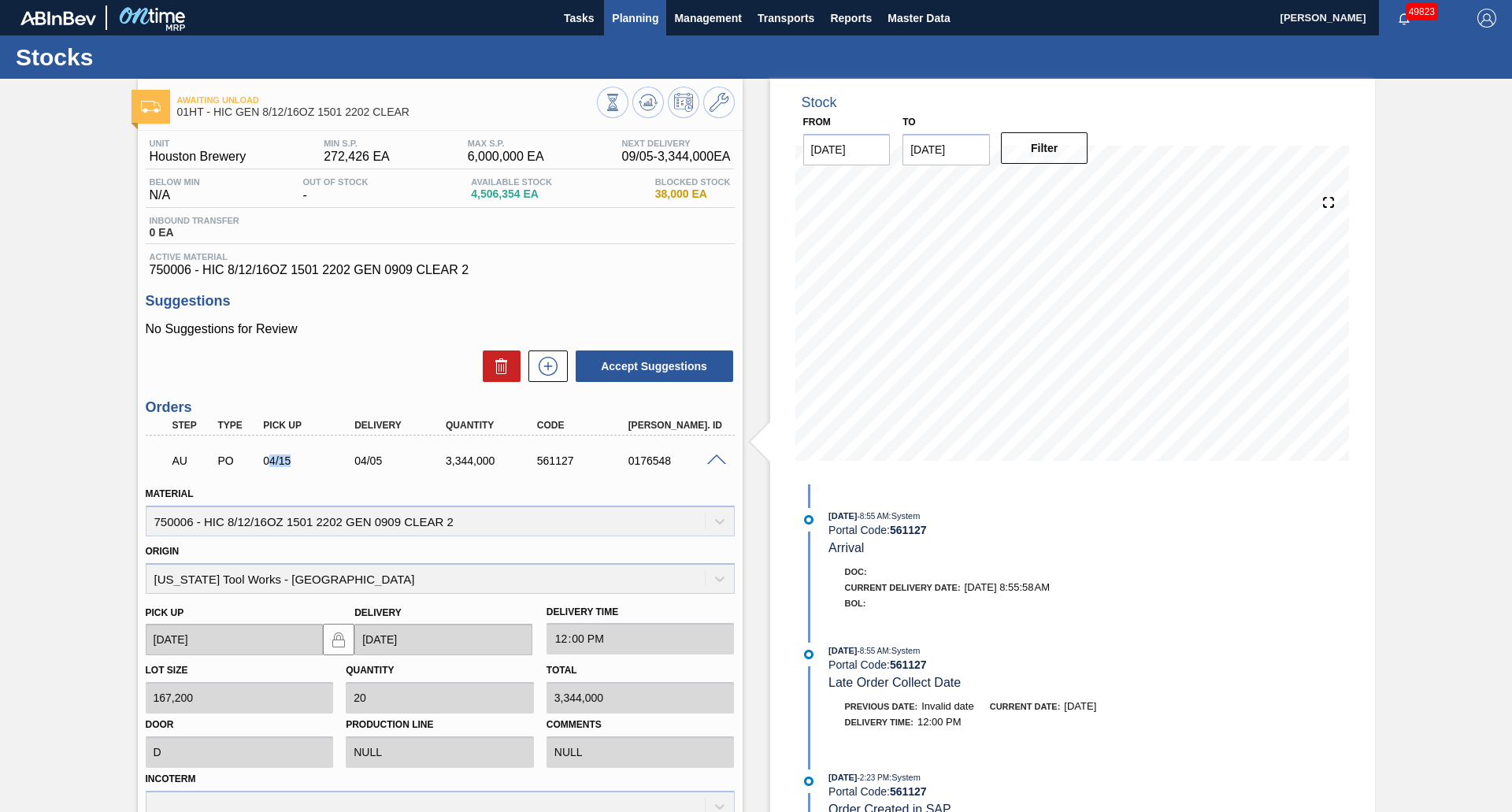
click at [631, 21] on span "Planning" at bounding box center [635, 18] width 46 height 19
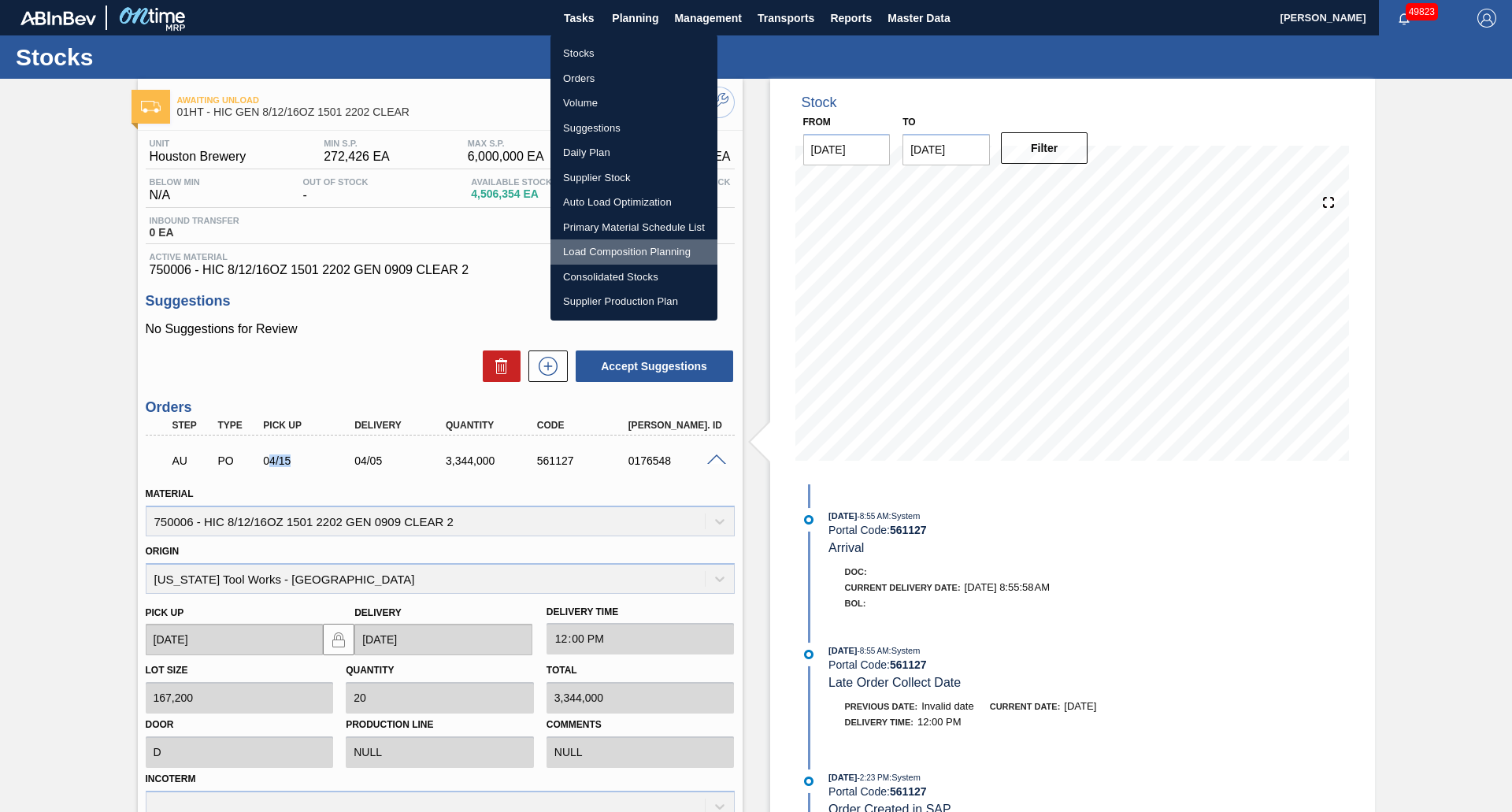
click at [675, 252] on li "Load Composition Planning" at bounding box center [633, 252] width 167 height 25
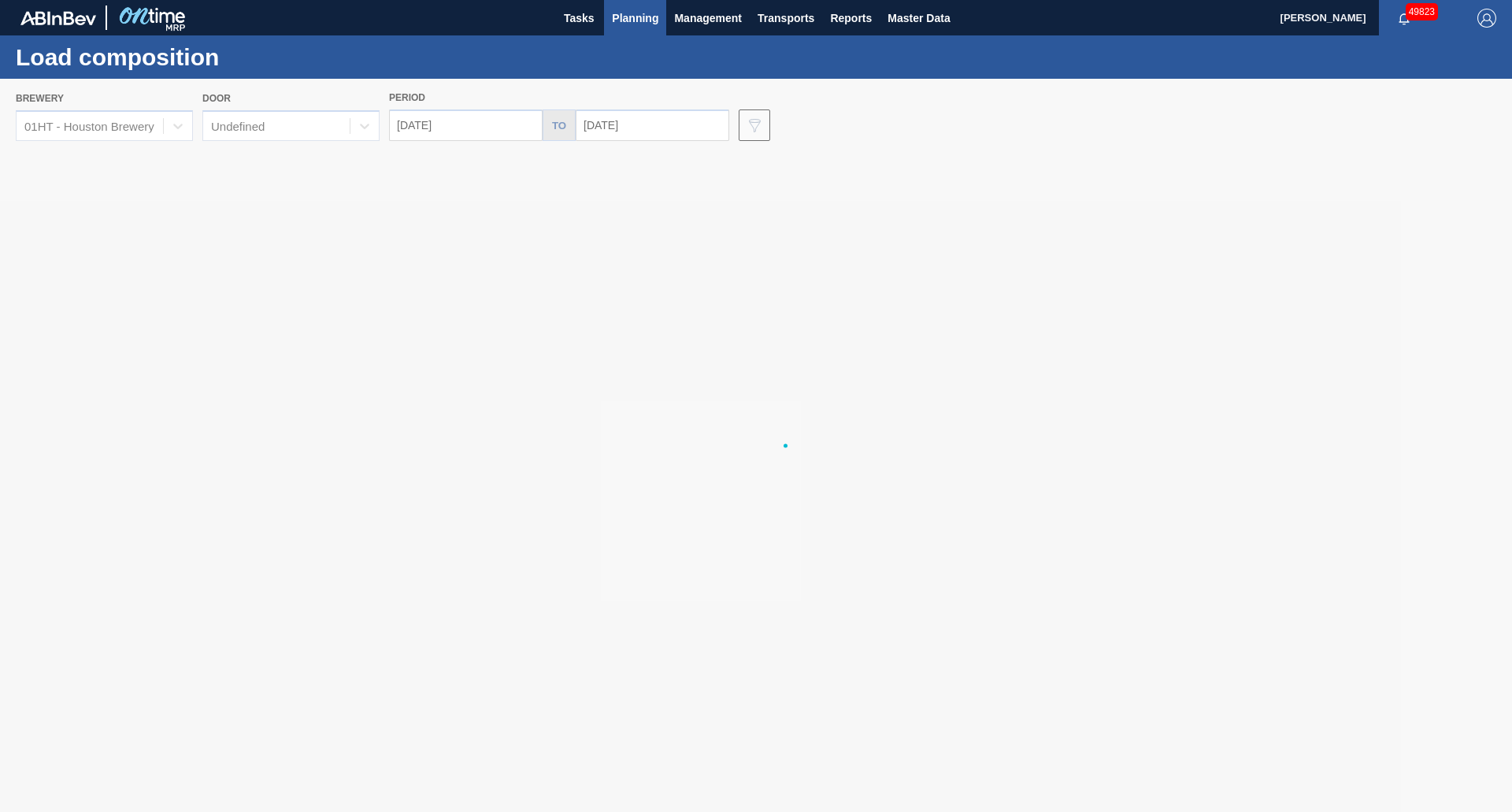
click at [454, 130] on div at bounding box center [756, 445] width 1512 height 733
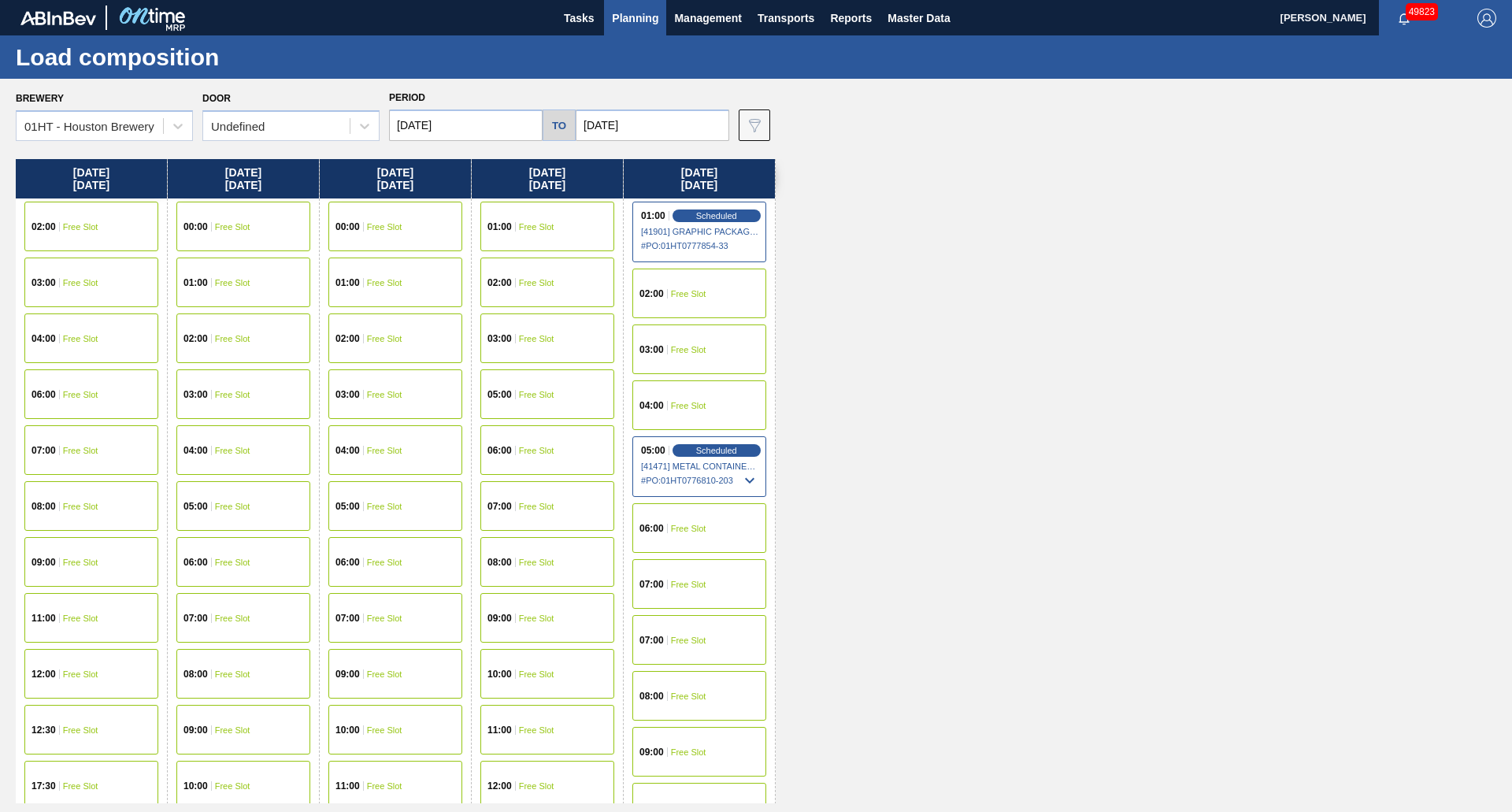
click at [454, 130] on input "[DATE]" at bounding box center [465, 125] width 154 height 32
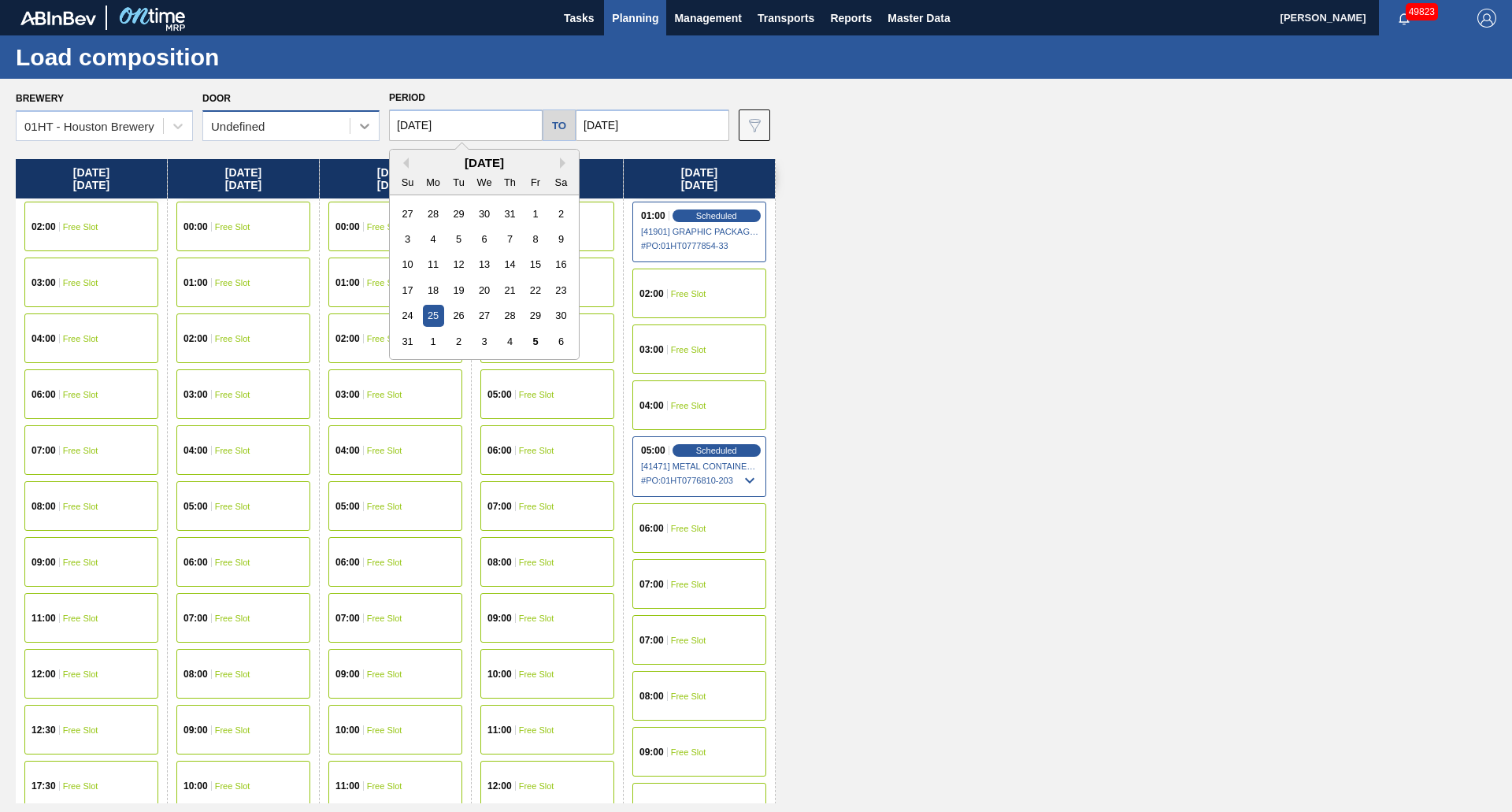
drag, startPoint x: 464, startPoint y: 130, endPoint x: 367, endPoint y: 117, distance: 97.9
click at [367, 117] on div "Brewery 01HT - Houston Brewery Door Undefined Period [DATE] Previous Month Next…" at bounding box center [760, 114] width 1489 height 54
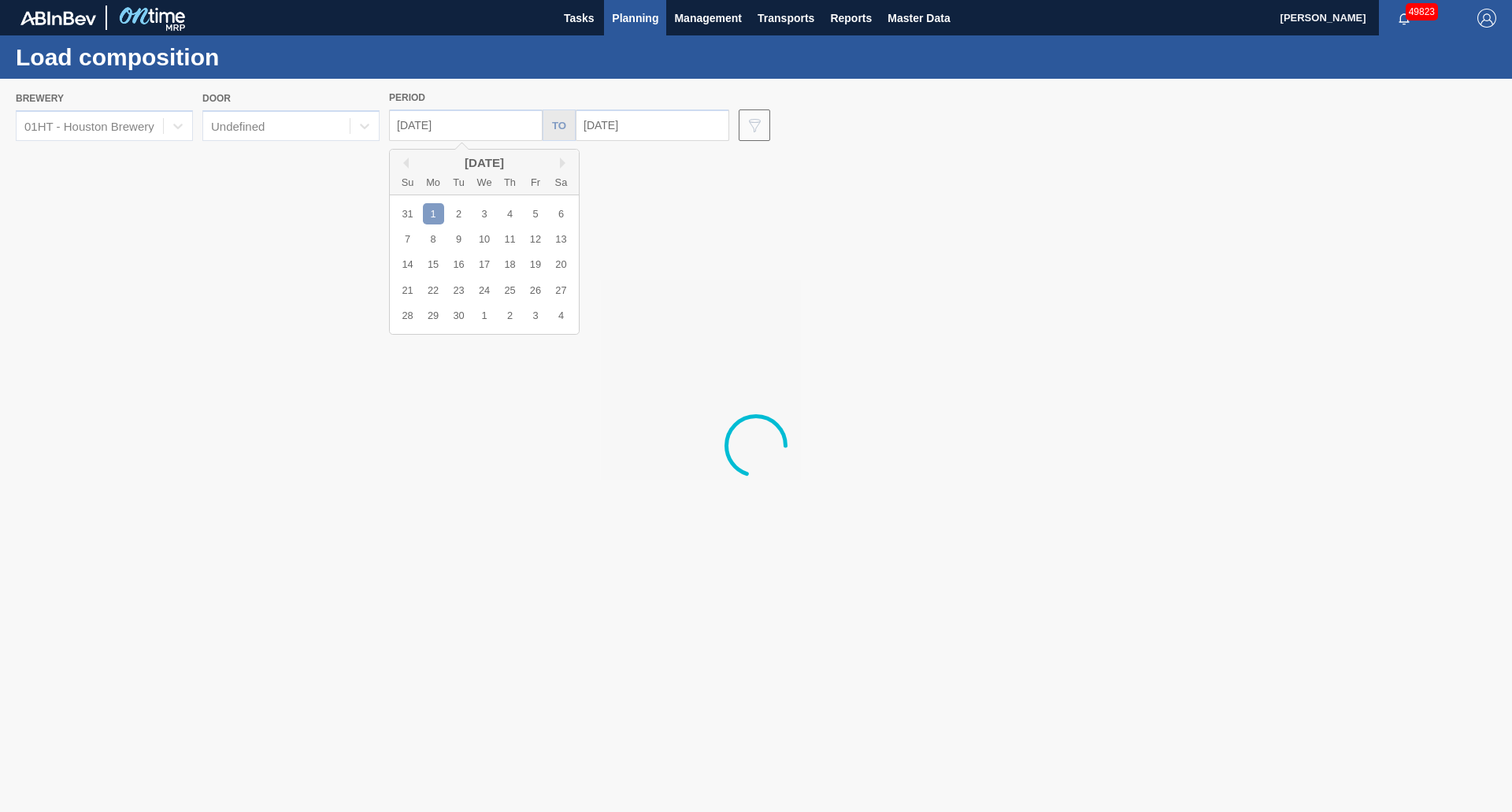
type input "[DATE]"
click at [435, 211] on div at bounding box center [756, 445] width 1512 height 733
click at [455, 130] on div at bounding box center [756, 445] width 1512 height 733
click at [691, 123] on div at bounding box center [756, 445] width 1512 height 733
click at [593, 130] on input "[DATE]" at bounding box center [652, 125] width 154 height 32
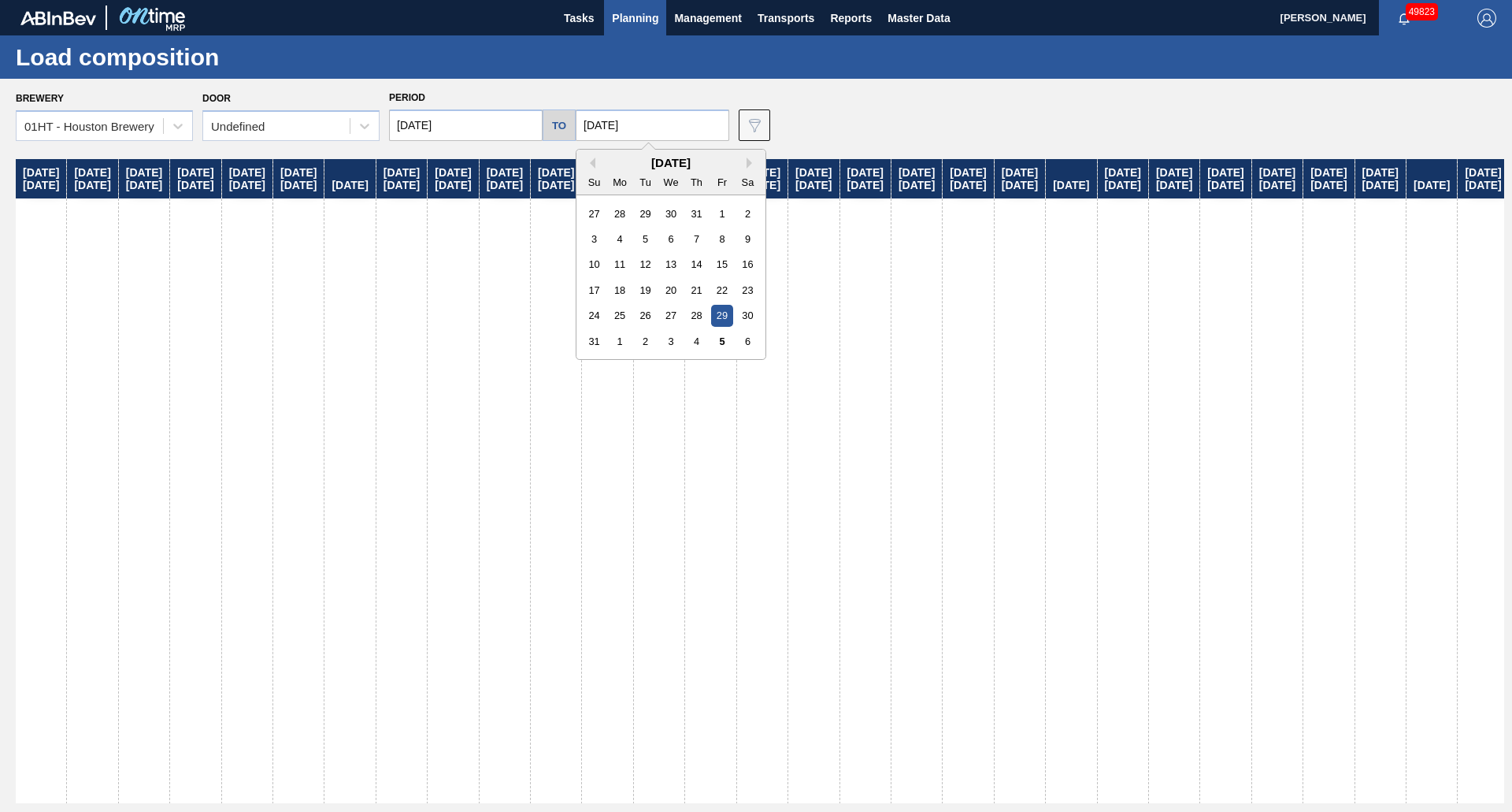
click at [666, 125] on input "[DATE]" at bounding box center [652, 125] width 154 height 32
drag, startPoint x: 666, startPoint y: 125, endPoint x: 525, endPoint y: 116, distance: 141.3
click at [525, 116] on div "[DATE] to [DATE] Previous Month Next Month [DATE] Su Mo Tu We Th Fr Sa 27 28 29…" at bounding box center [559, 125] width 353 height 32
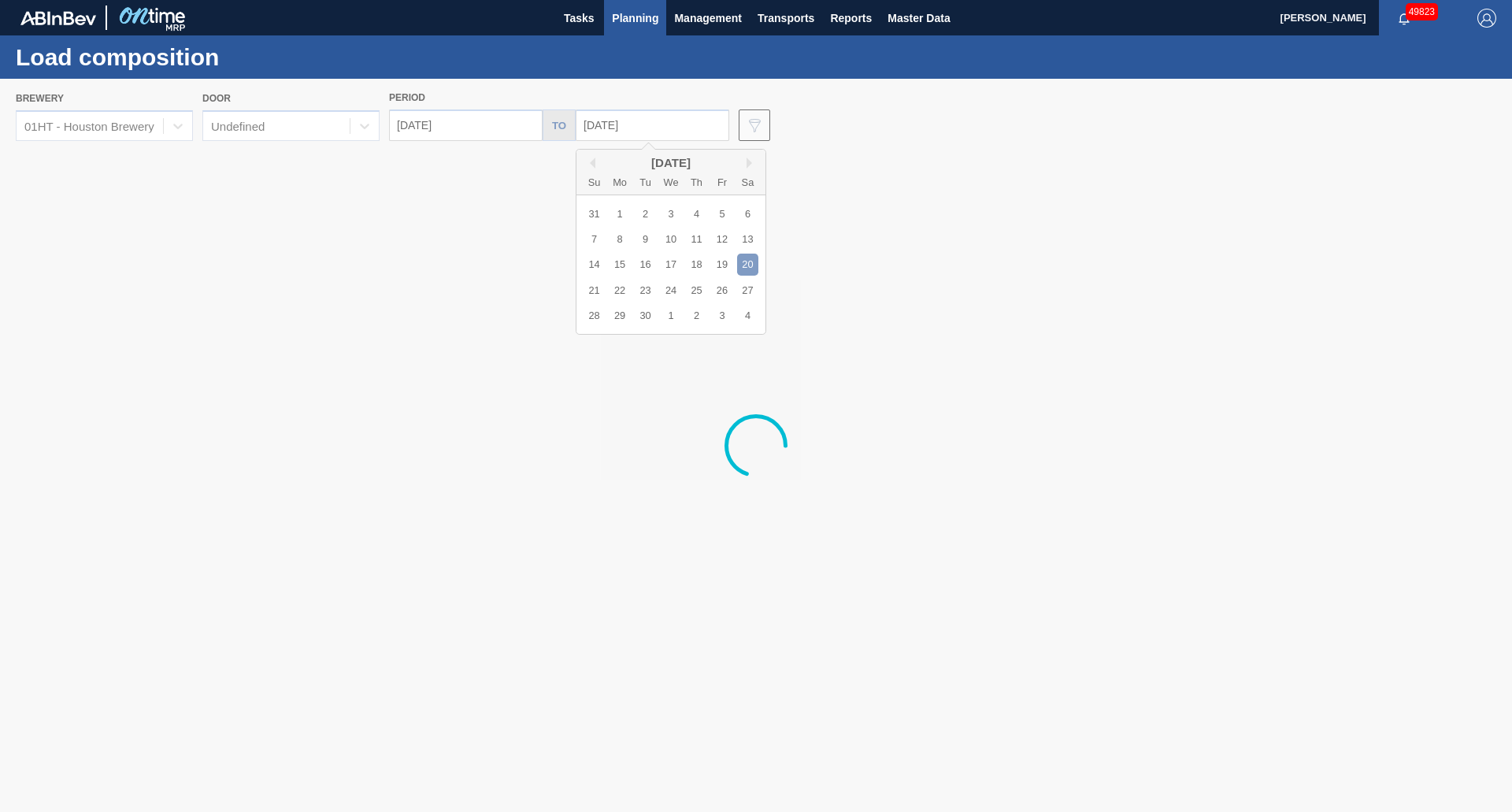
type input "[DATE]"
click at [825, 103] on div at bounding box center [756, 445] width 1512 height 733
click at [437, 313] on div at bounding box center [756, 445] width 1512 height 733
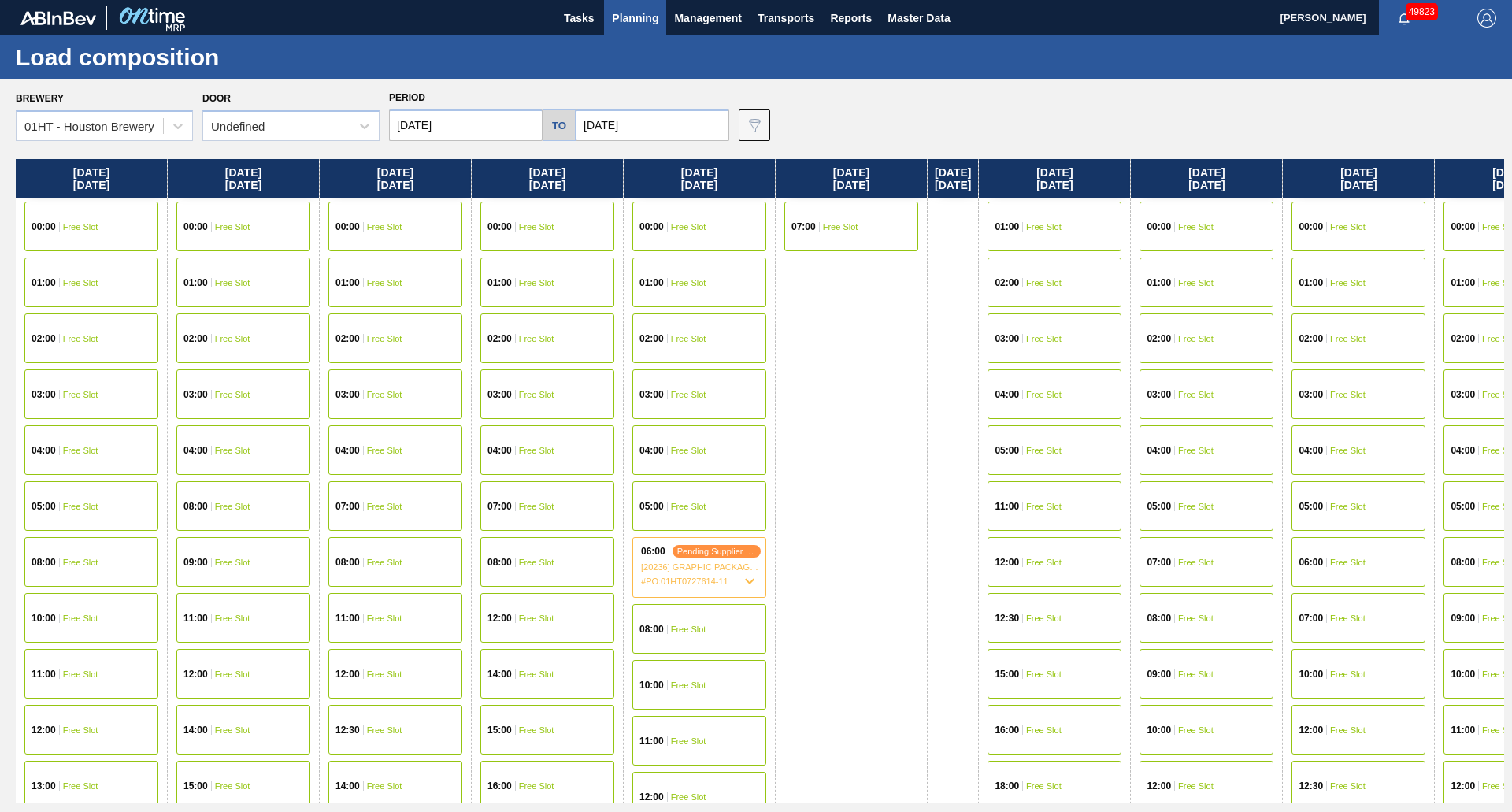
click at [756, 587] on icon at bounding box center [750, 581] width 19 height 19
click at [752, 580] on icon at bounding box center [750, 578] width 10 height 6
click at [752, 580] on icon at bounding box center [750, 581] width 10 height 6
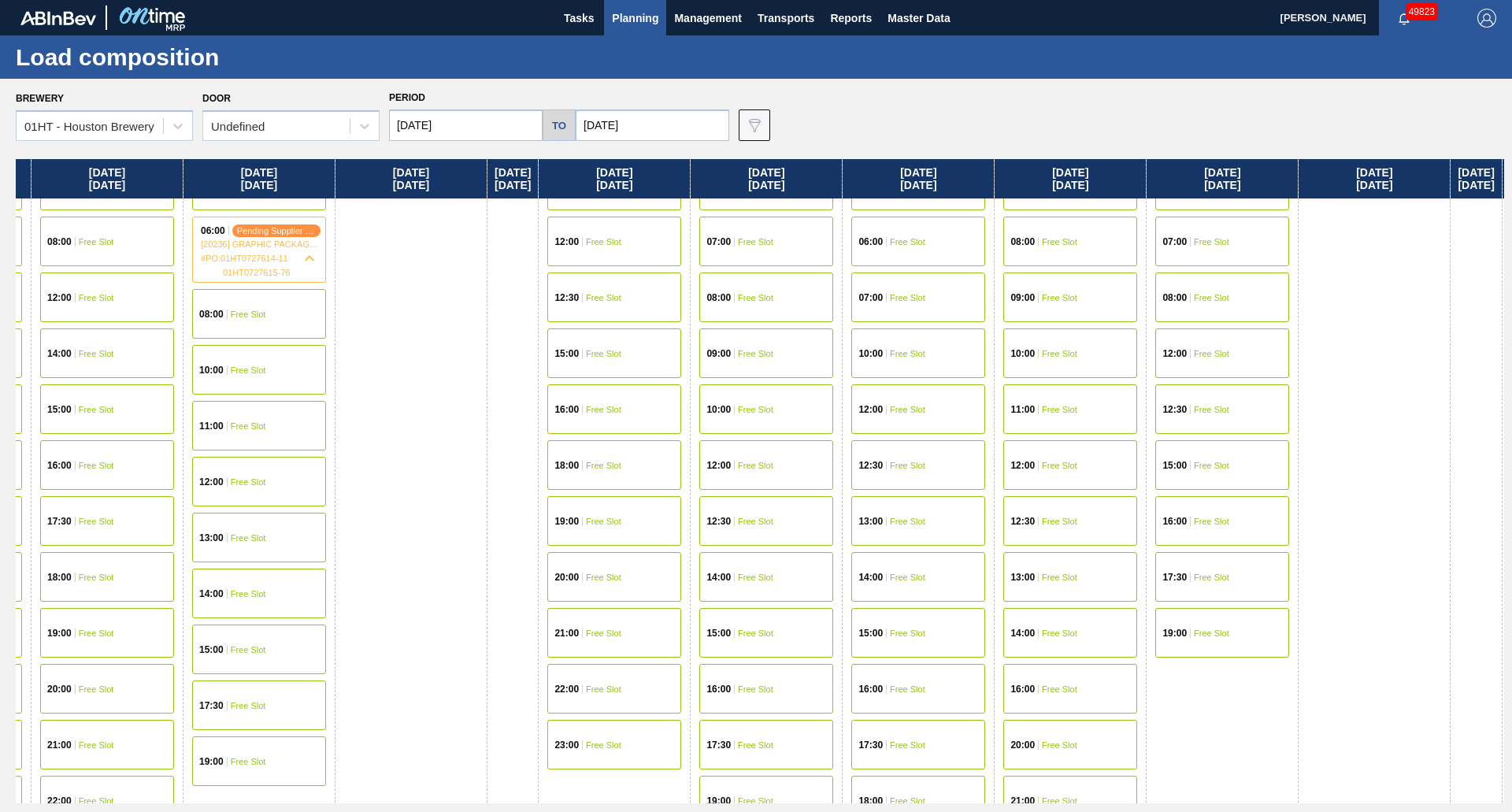
scroll to position [321, 451]
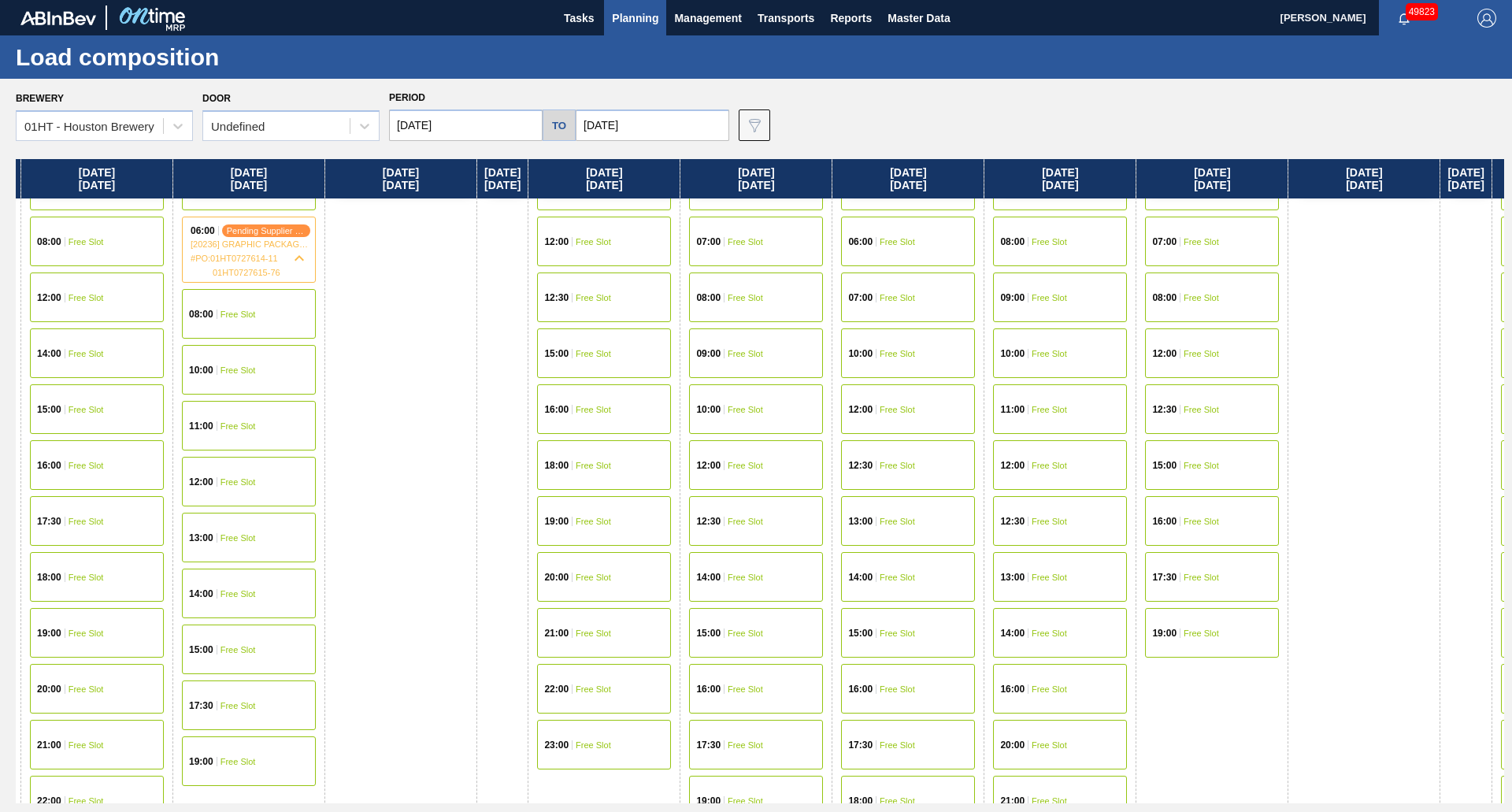
drag, startPoint x: 992, startPoint y: 517, endPoint x: 526, endPoint y: 484, distance: 467.2
click at [526, 484] on div "[DATE] 00:00 Free Slot 01:00 Free Slot 02:00 Free Slot 03:00 Free Slot 04:00 Fr…" at bounding box center [760, 481] width 1489 height 644
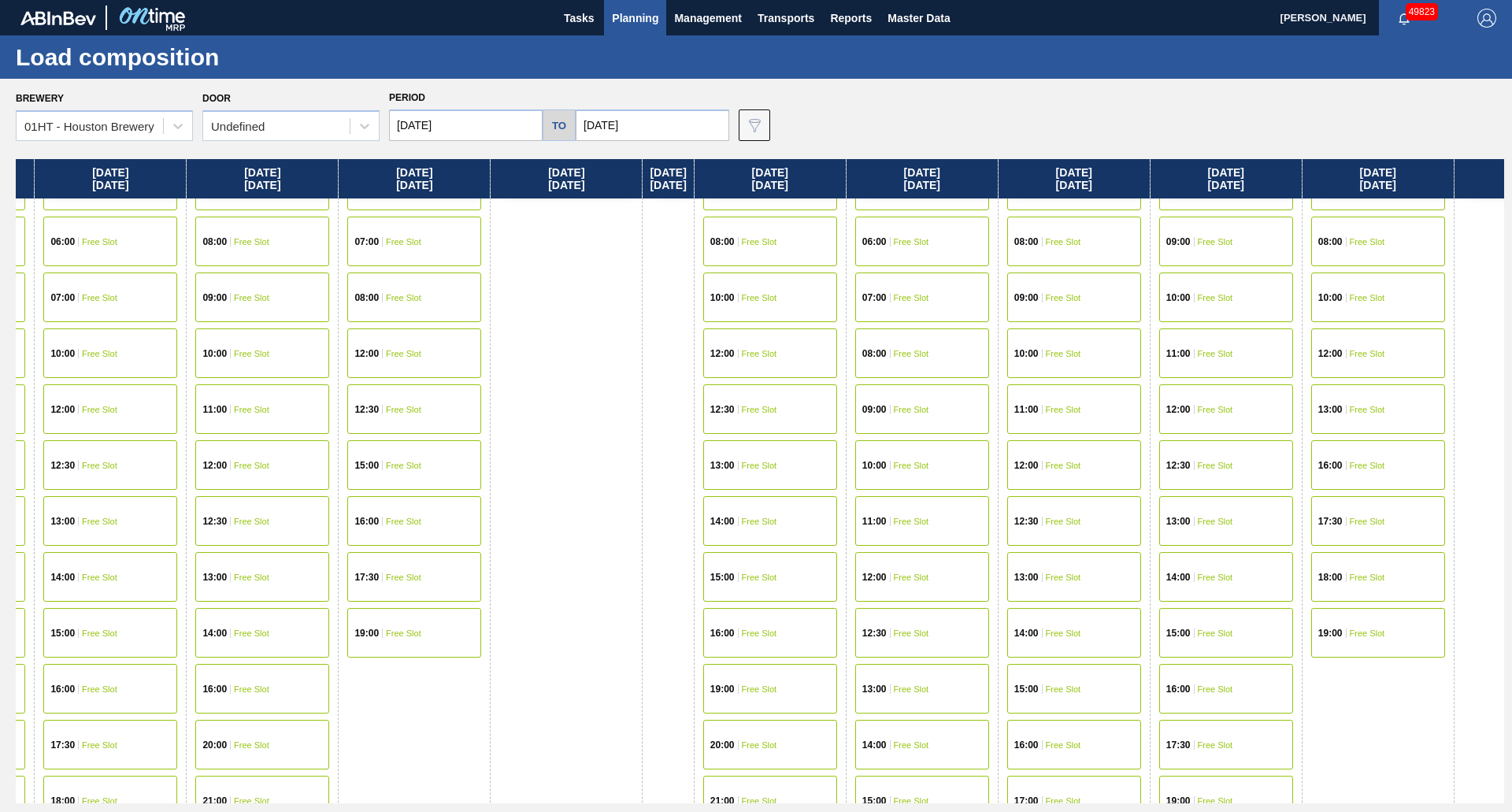
drag, startPoint x: 1307, startPoint y: 456, endPoint x: 532, endPoint y: 451, distance: 775.0
click at [509, 474] on div "[DATE] 00:00 Free Slot 01:00 Free Slot 02:00 Free Slot 03:00 Free Slot 04:00 Fr…" at bounding box center [760, 481] width 1489 height 644
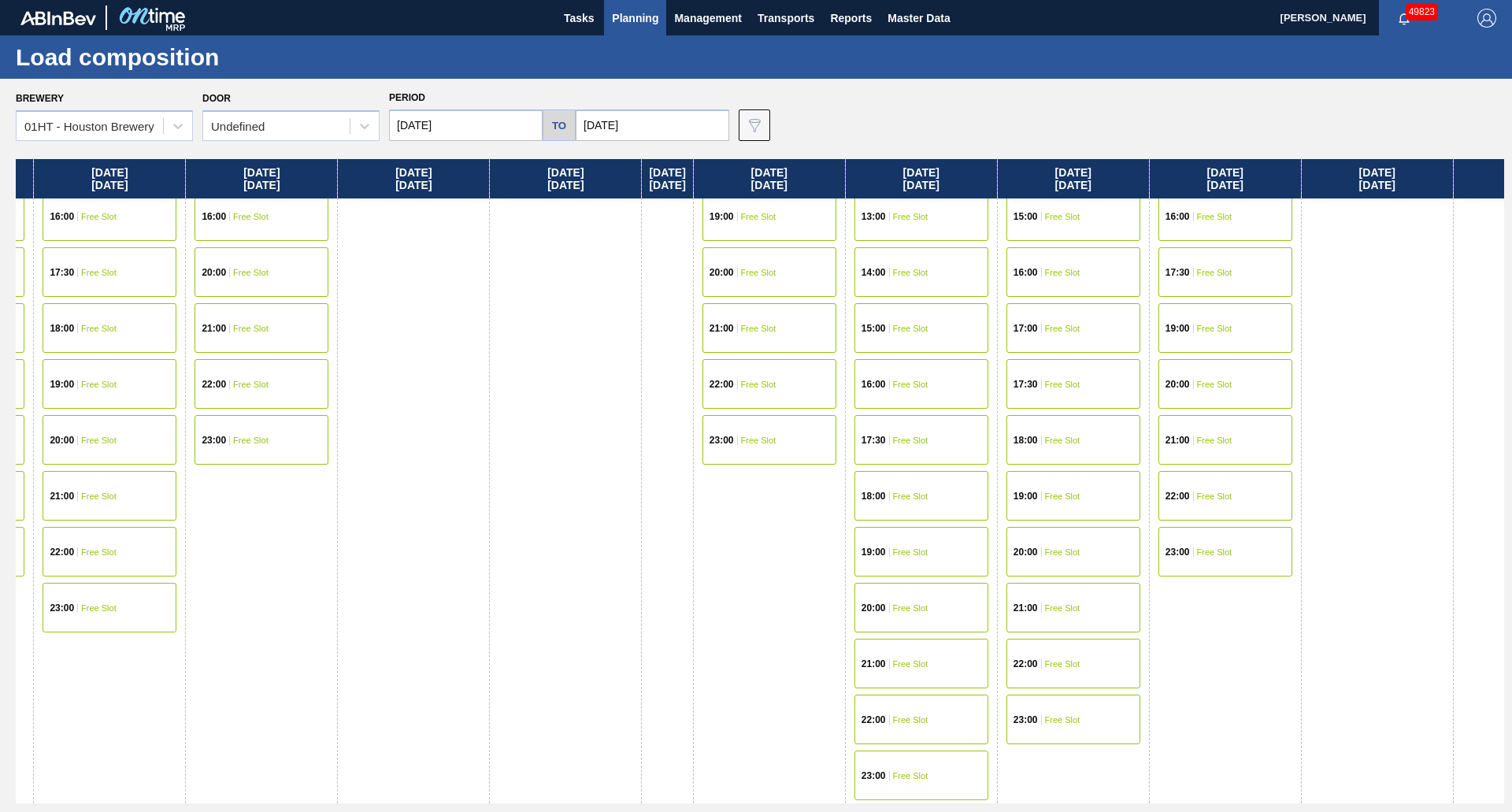
scroll to position [793, 1387]
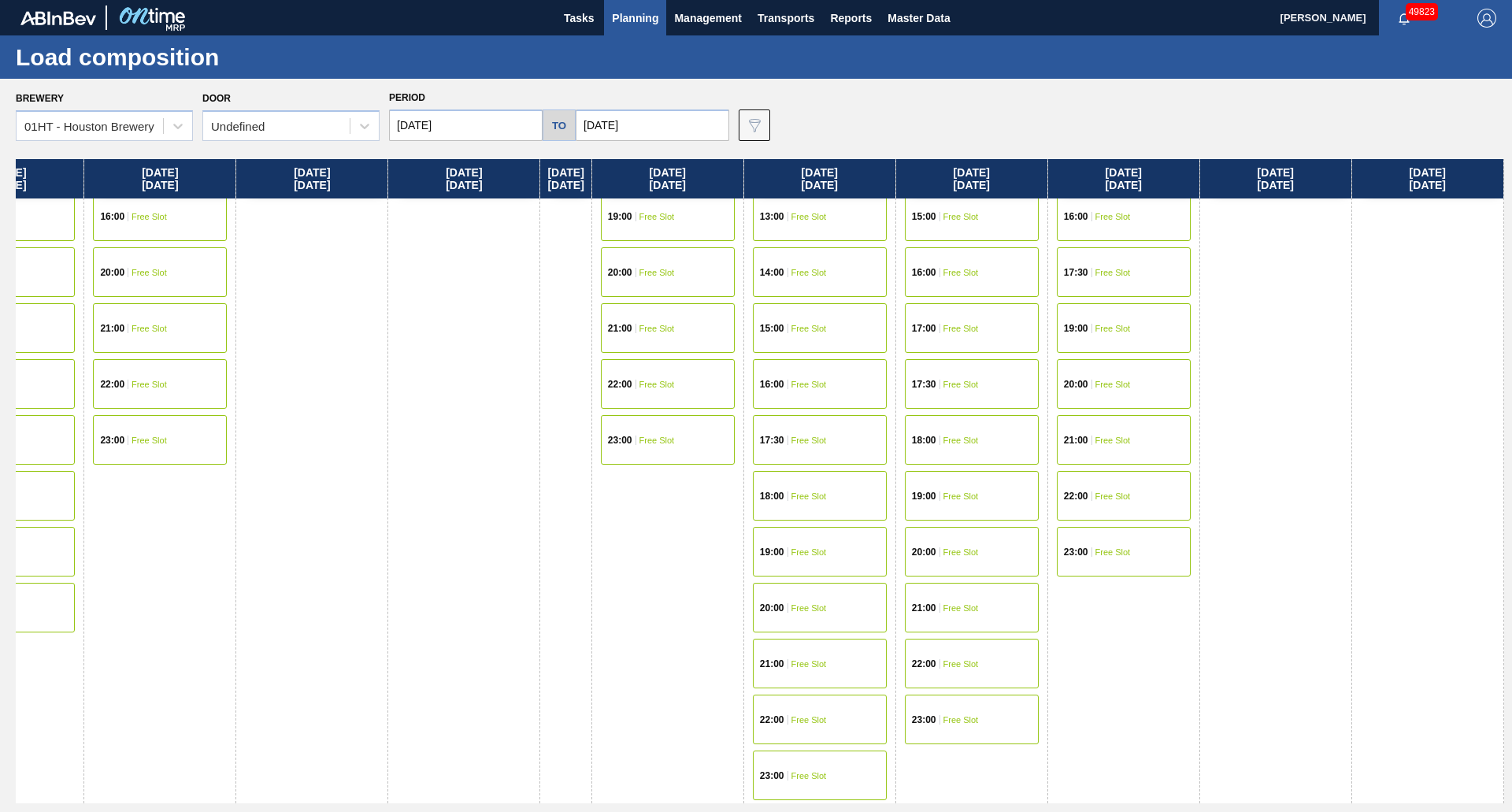
drag, startPoint x: 1281, startPoint y: 463, endPoint x: 572, endPoint y: 461, distance: 709.0
click at [572, 461] on div "[DATE] 00:00 Free Slot 01:00 Free Slot 02:00 Free Slot 03:00 Free Slot 04:00 Fr…" at bounding box center [760, 481] width 1489 height 644
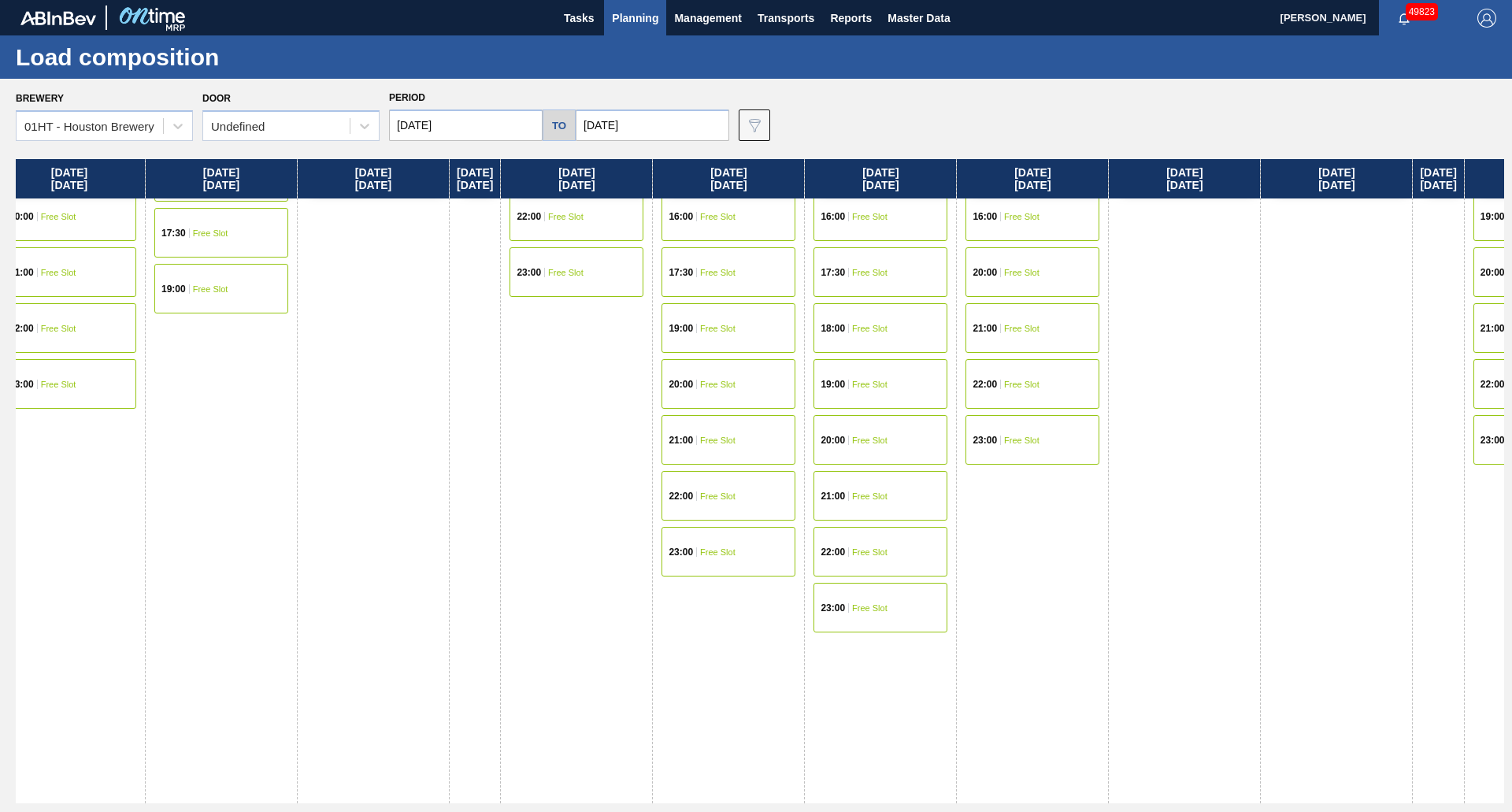
scroll to position [793, 466]
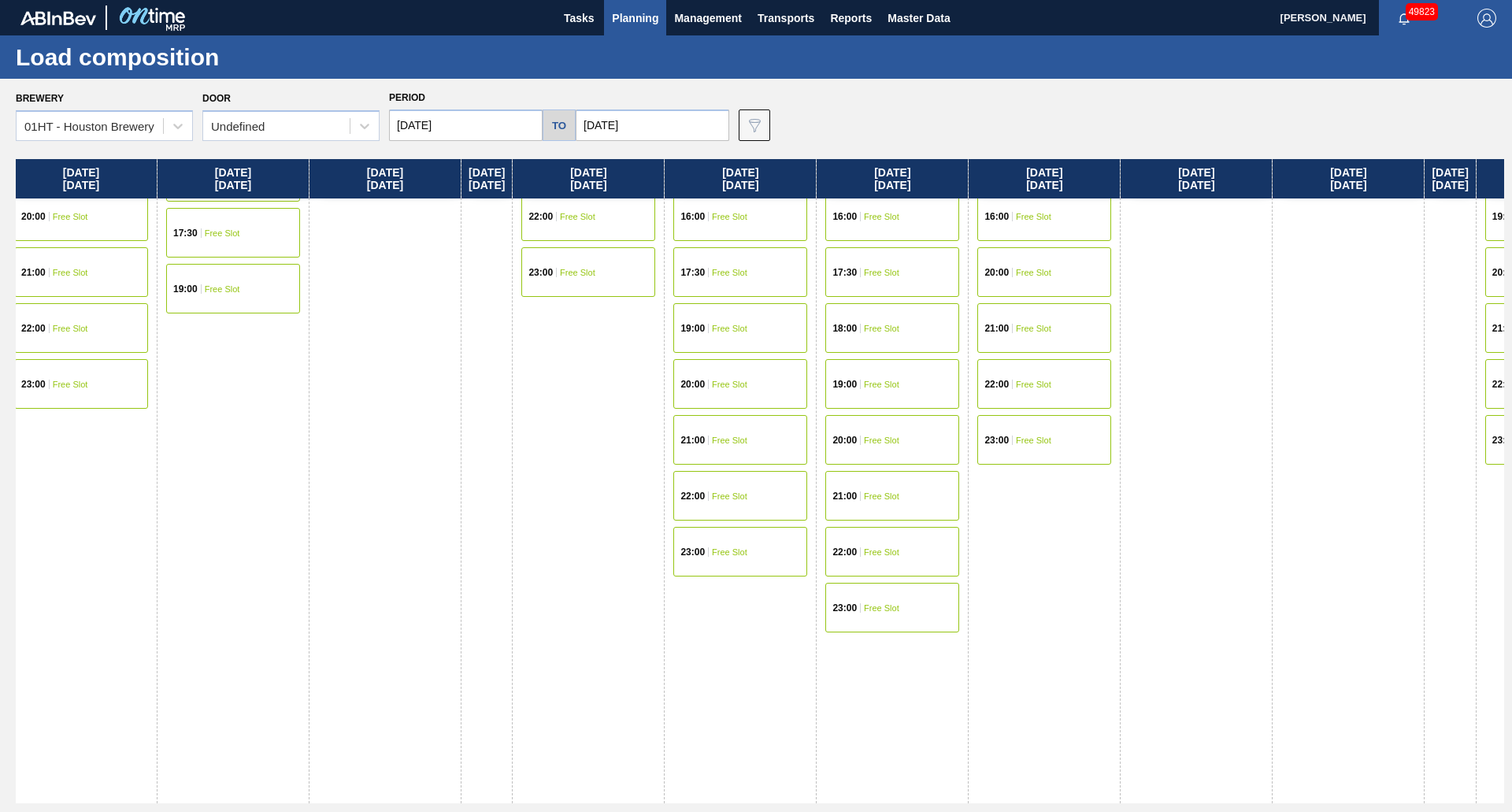
drag, startPoint x: 578, startPoint y: 413, endPoint x: 1511, endPoint y: 454, distance: 933.9
click at [1511, 454] on div "Brewery 01HT - [GEOGRAPHIC_DATA] Brewery Door Undefined Period [DATE] to [DATE]…" at bounding box center [756, 445] width 1512 height 733
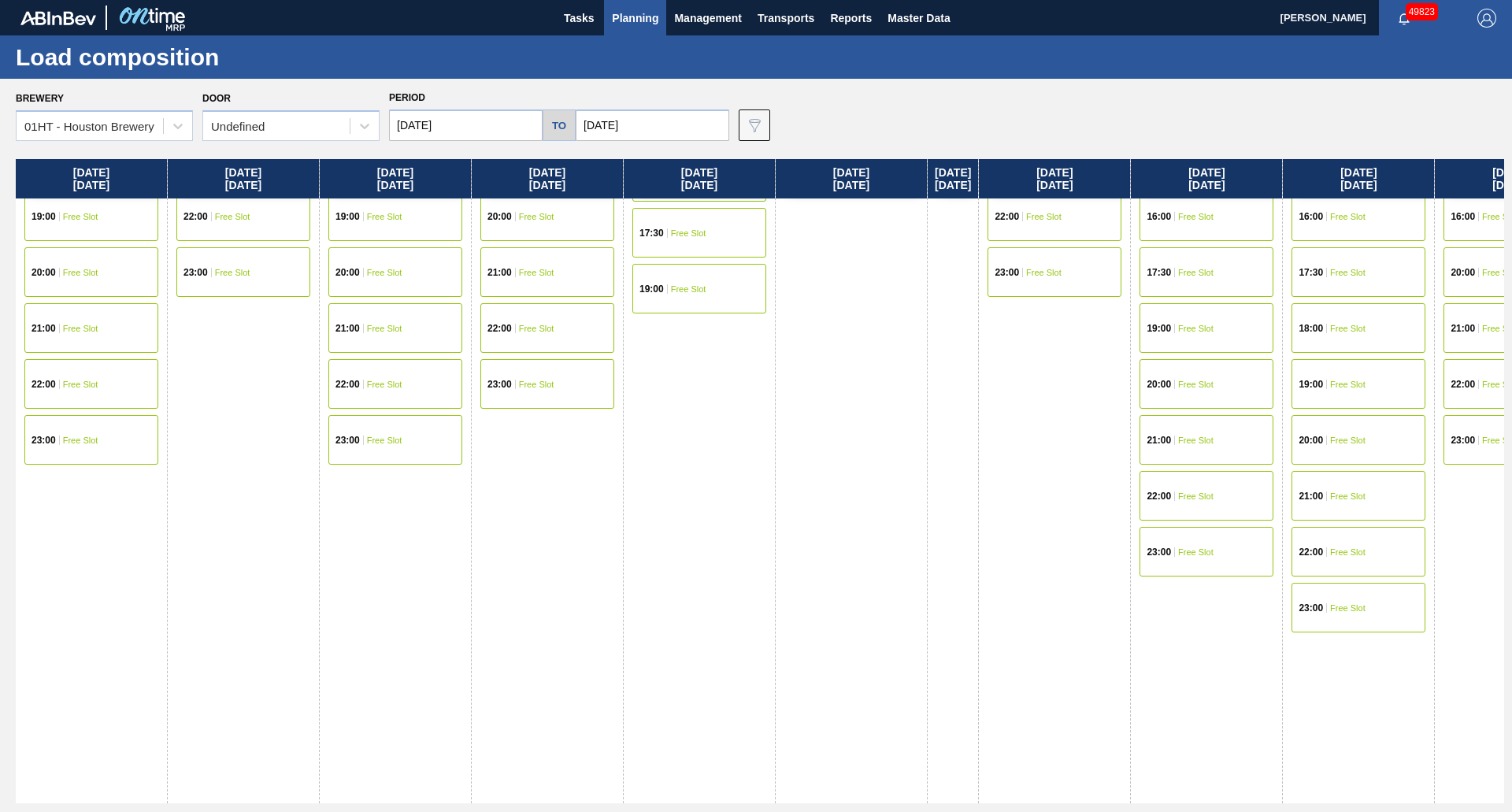
drag, startPoint x: 446, startPoint y: 446, endPoint x: 1301, endPoint y: 469, distance: 855.3
click at [1332, 475] on div "[DATE] 00:00 Free Slot 01:00 Free Slot 02:00 Free Slot 03:00 Free Slot 04:00 Fr…" at bounding box center [760, 481] width 1489 height 644
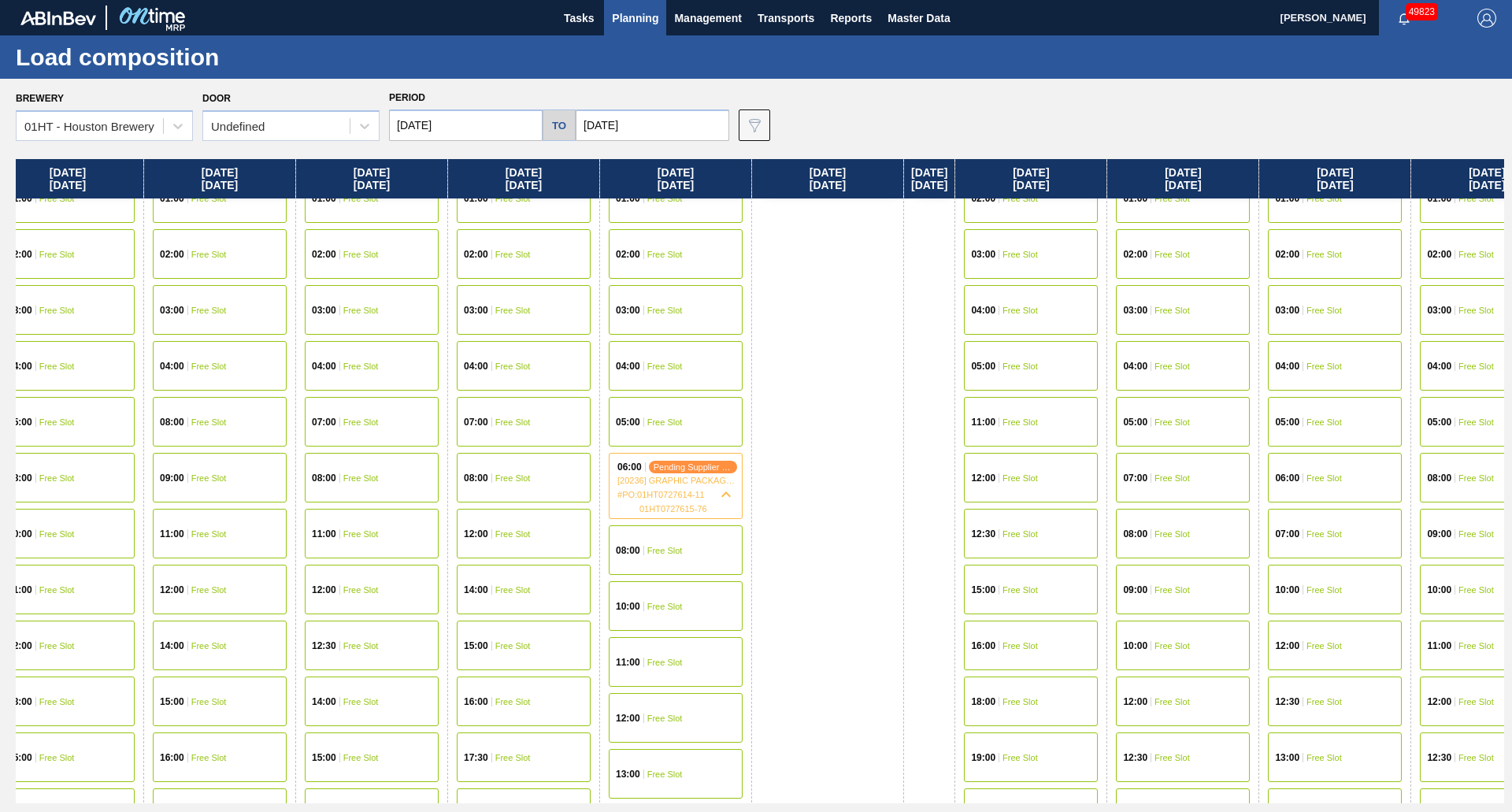
scroll to position [0, 23]
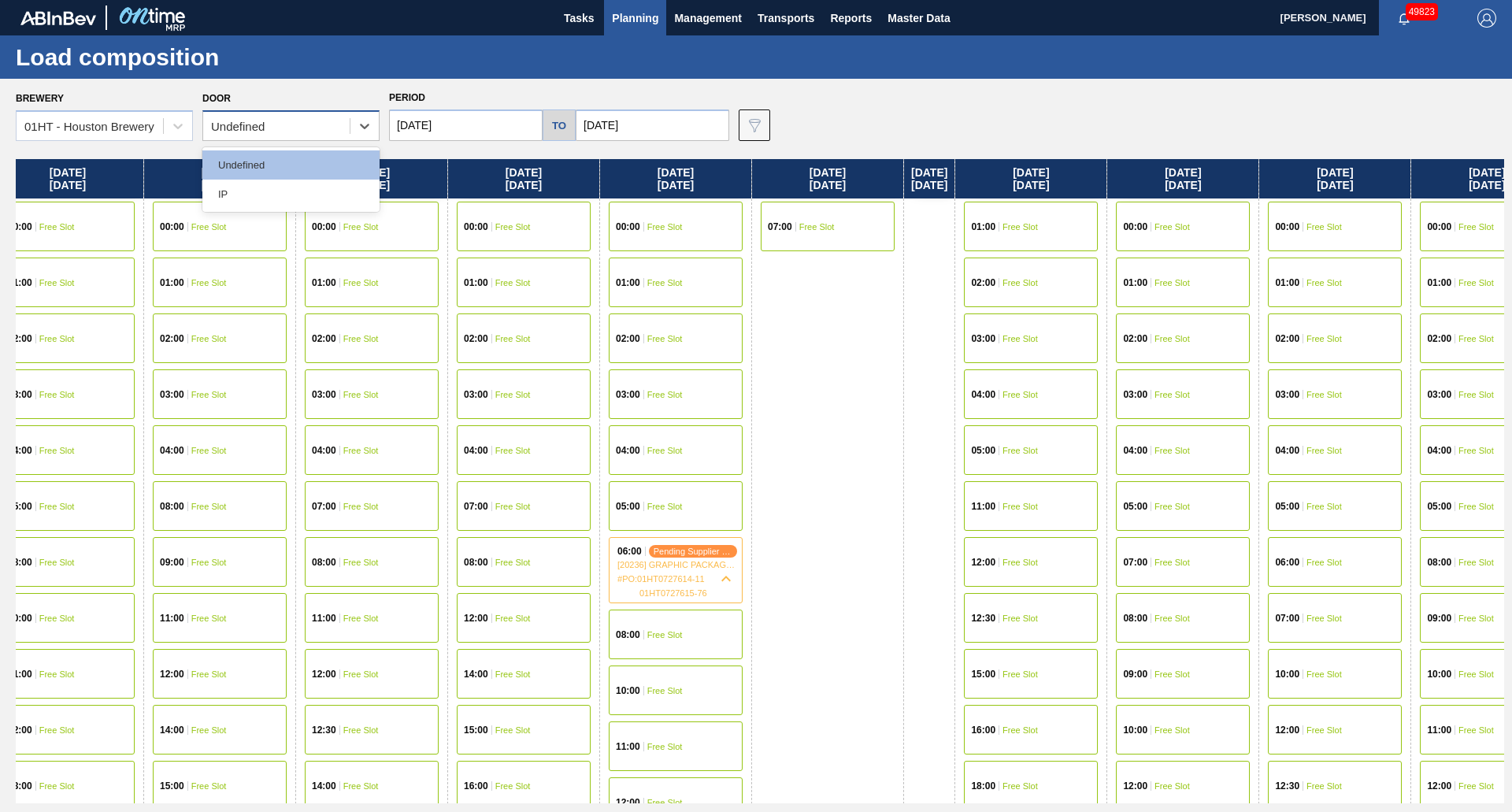
click at [313, 134] on div "Undefined" at bounding box center [276, 127] width 147 height 23
click at [279, 183] on div "IP" at bounding box center [290, 194] width 177 height 29
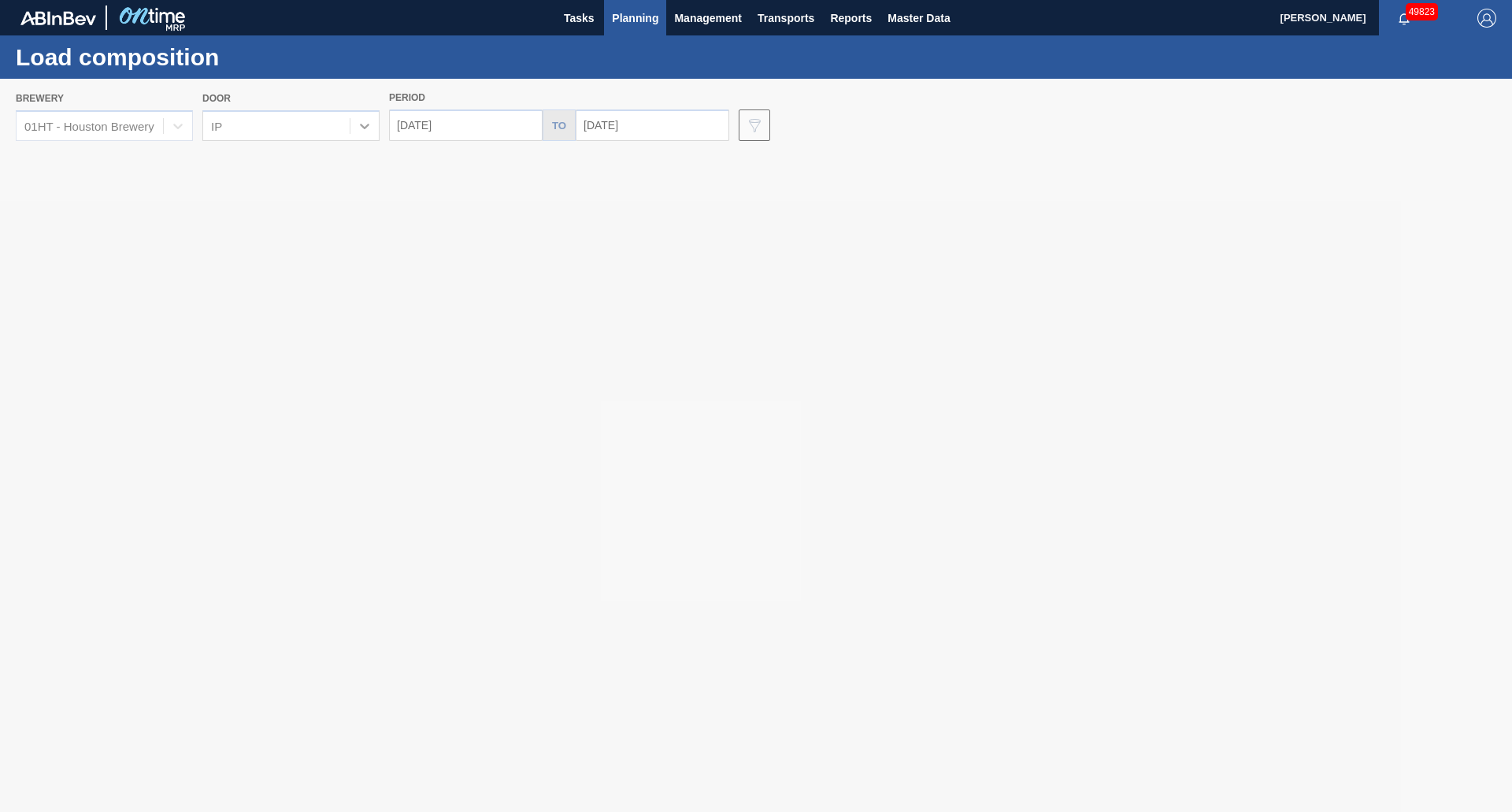
click at [756, 458] on icon at bounding box center [755, 445] width 63 height 63
click at [648, 270] on div at bounding box center [756, 445] width 1512 height 733
